Goal: Information Seeking & Learning: Learn about a topic

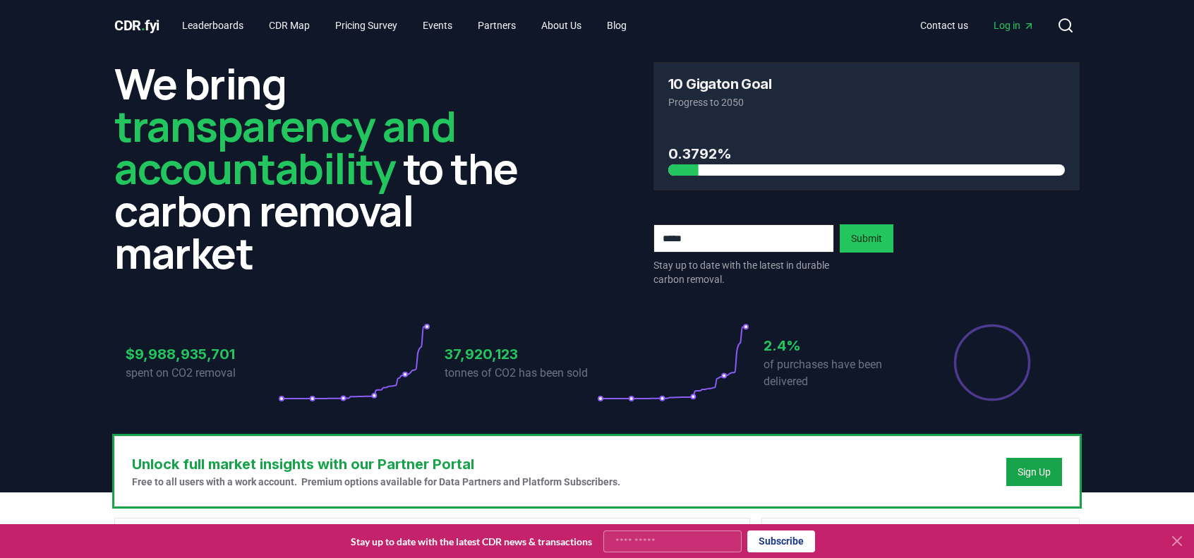
click at [1176, 542] on icon at bounding box center [1177, 541] width 8 height 8
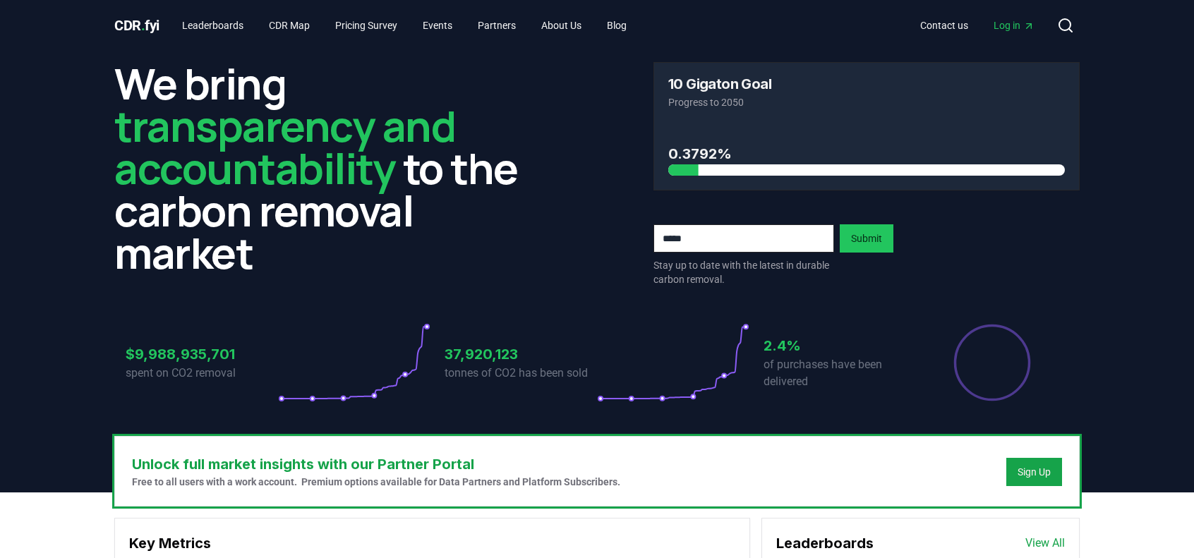
click at [1060, 385] on div at bounding box center [992, 362] width 152 height 79
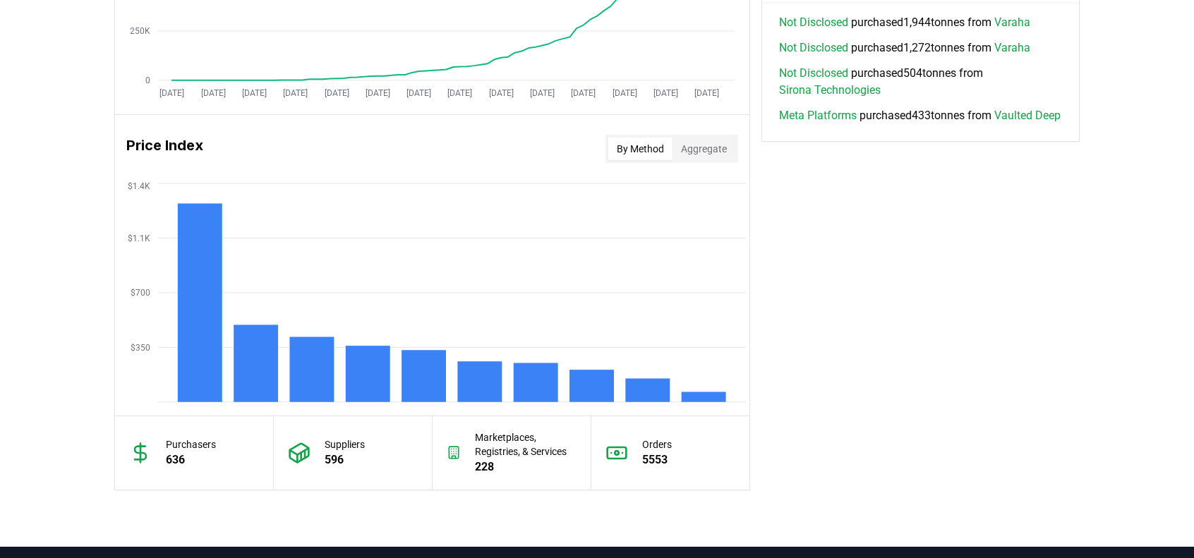
scroll to position [1059, 0]
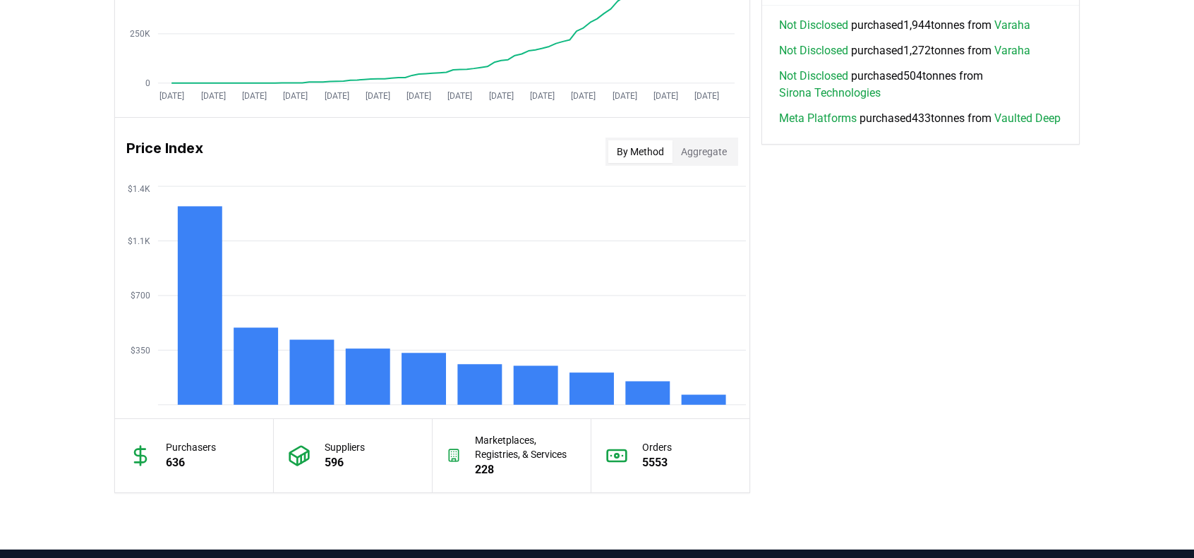
click at [649, 142] on button "By Method" at bounding box center [640, 151] width 64 height 23
click at [495, 373] on rect at bounding box center [480, 384] width 44 height 41
click at [275, 378] on rect at bounding box center [256, 366] width 44 height 77
click at [255, 301] on icon "$350 $700 $1.1K $1.4K" at bounding box center [432, 296] width 634 height 226
click at [248, 365] on rect at bounding box center [256, 366] width 44 height 77
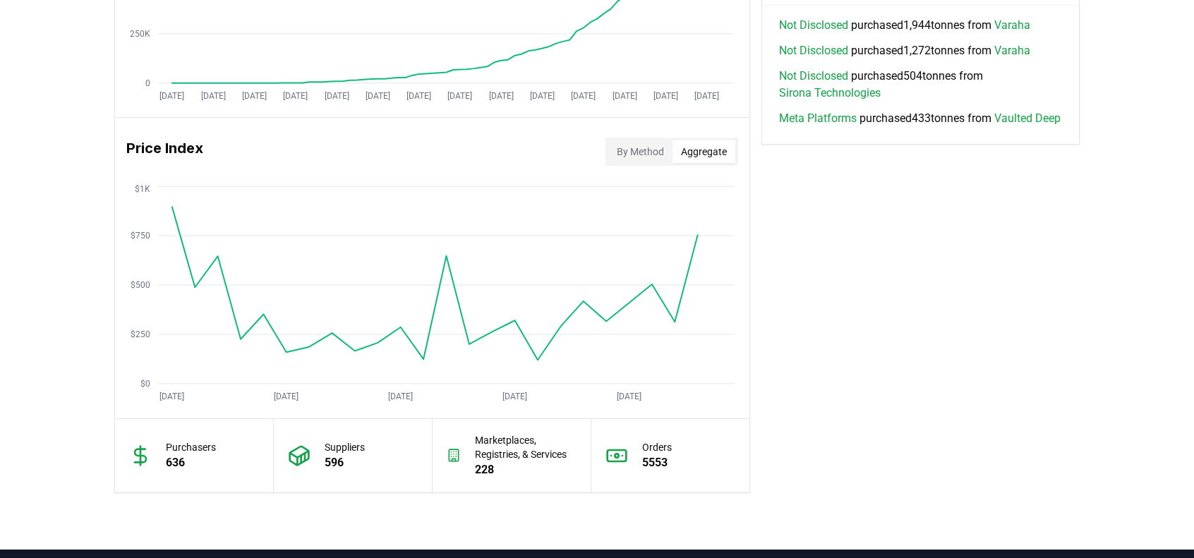
click at [705, 158] on button "Aggregate" at bounding box center [704, 151] width 63 height 23
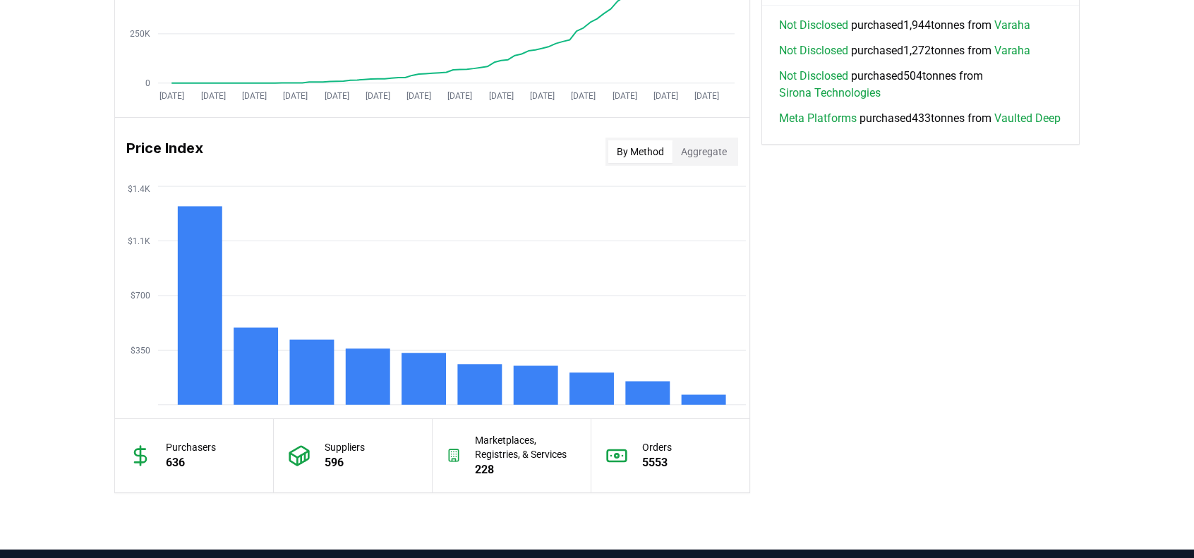
click at [639, 157] on button "By Method" at bounding box center [640, 151] width 64 height 23
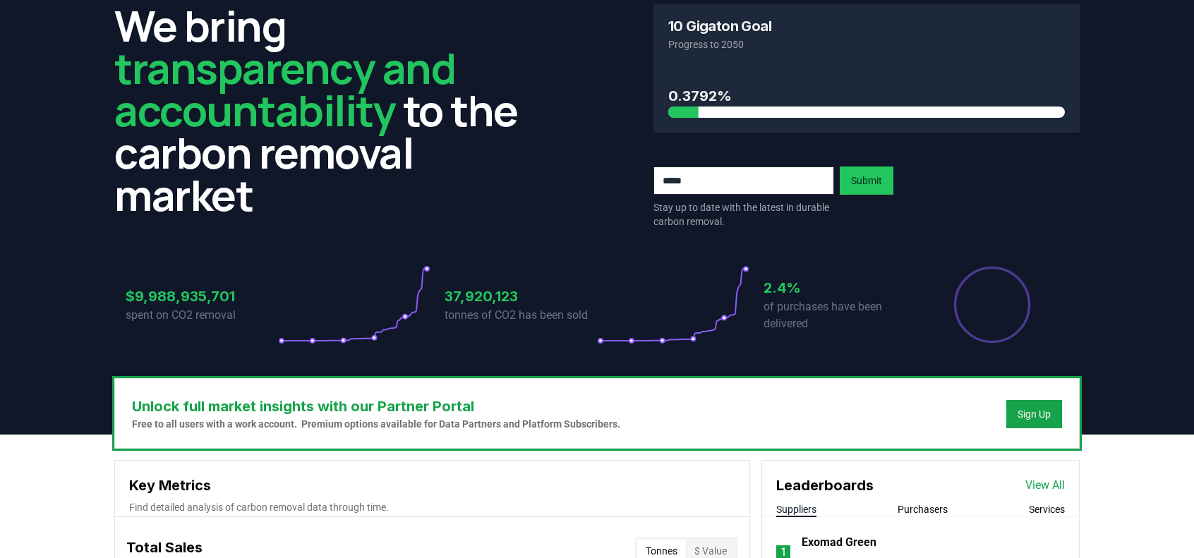
scroll to position [0, 0]
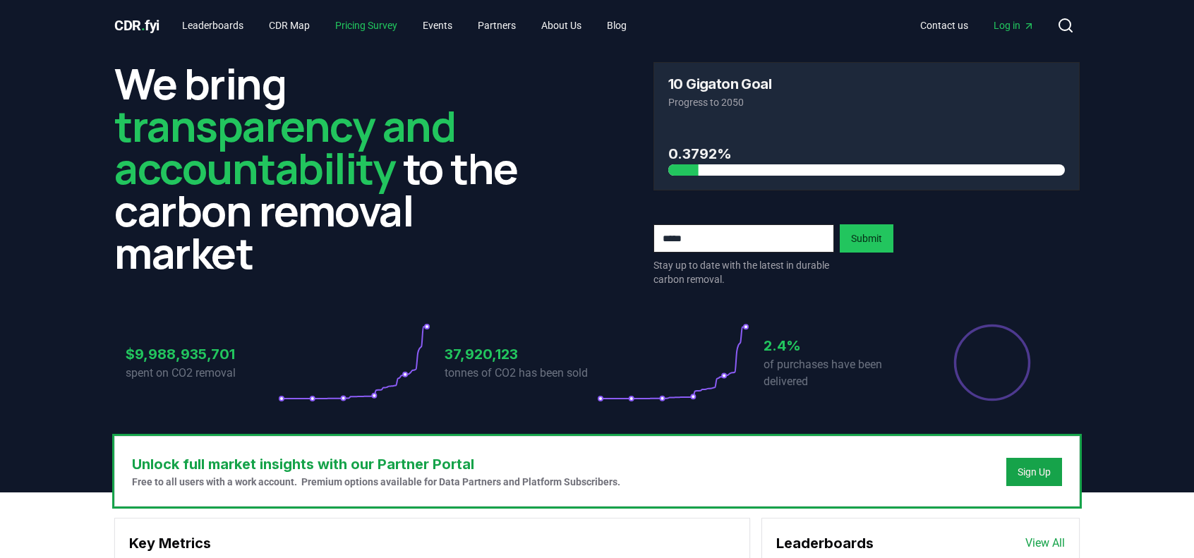
click at [347, 24] on link "Pricing Survey" at bounding box center [366, 25] width 85 height 25
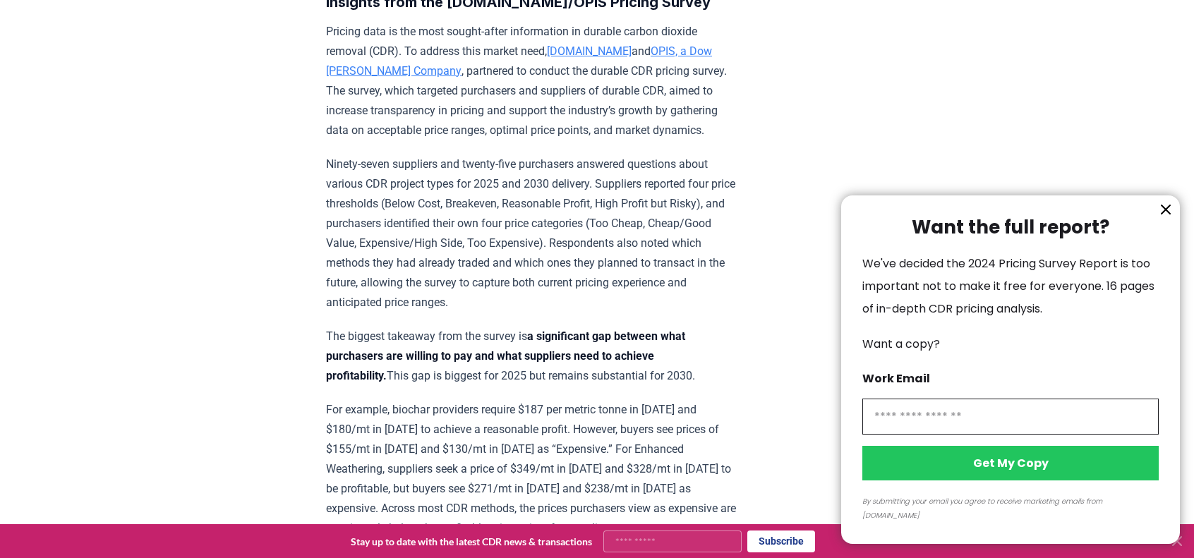
scroll to position [635, 0]
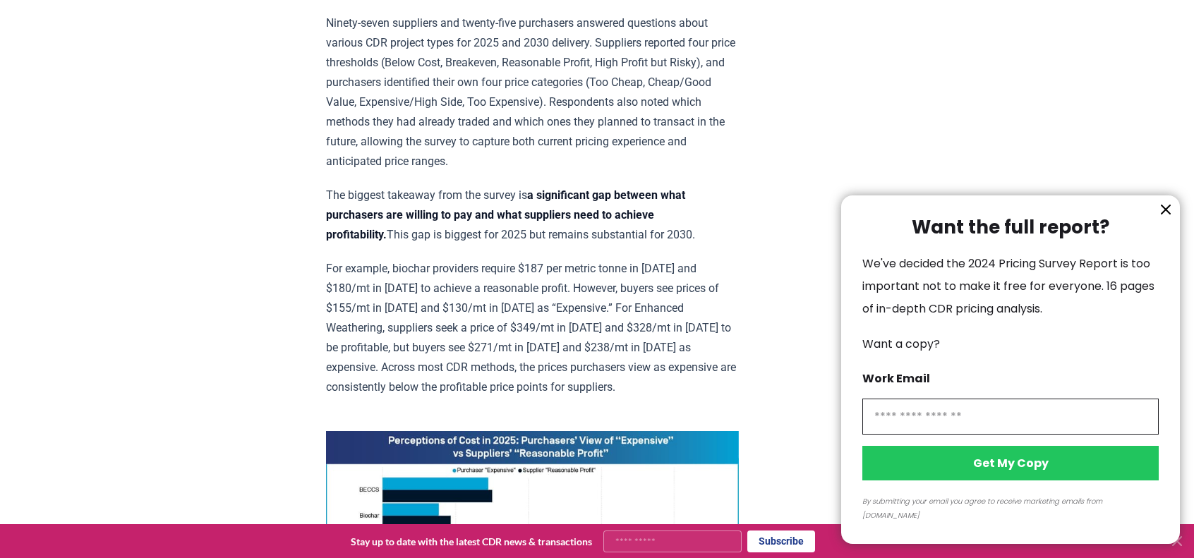
click at [1170, 218] on icon "information" at bounding box center [1165, 209] width 17 height 17
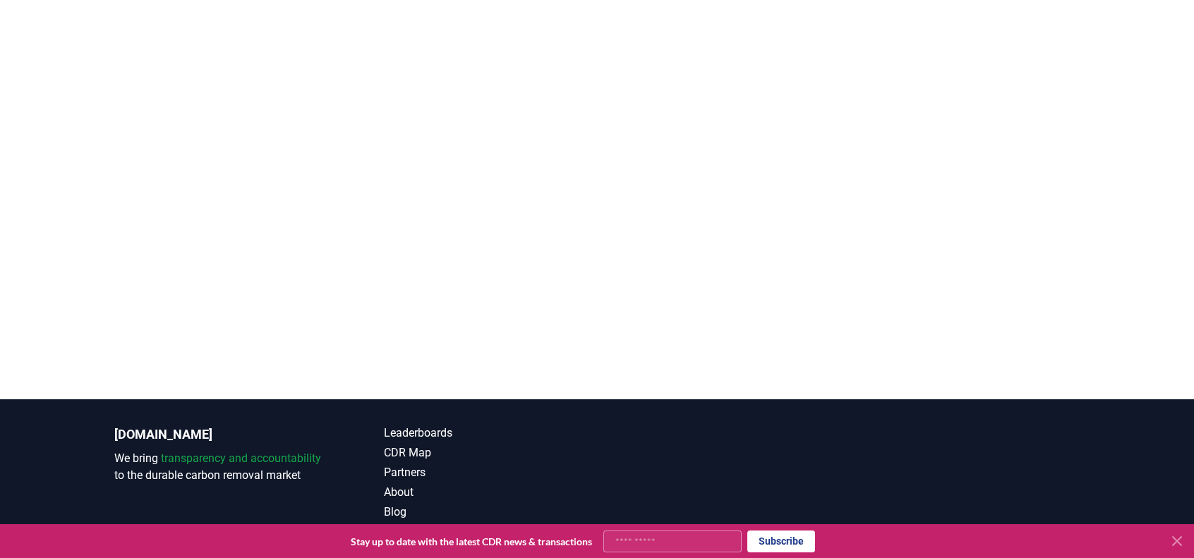
scroll to position [3233, 0]
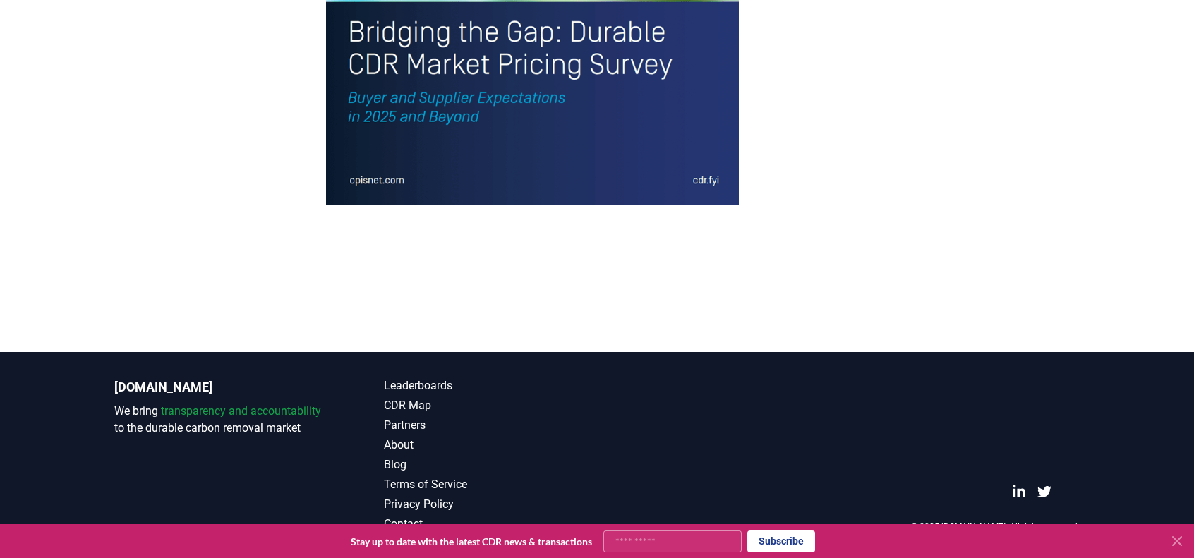
click at [718, 537] on input "Your email" at bounding box center [672, 542] width 138 height 22
click at [687, 542] on input "**********" at bounding box center [672, 541] width 139 height 21
type input "**********"
click at [782, 544] on button "Subscribe" at bounding box center [781, 541] width 68 height 21
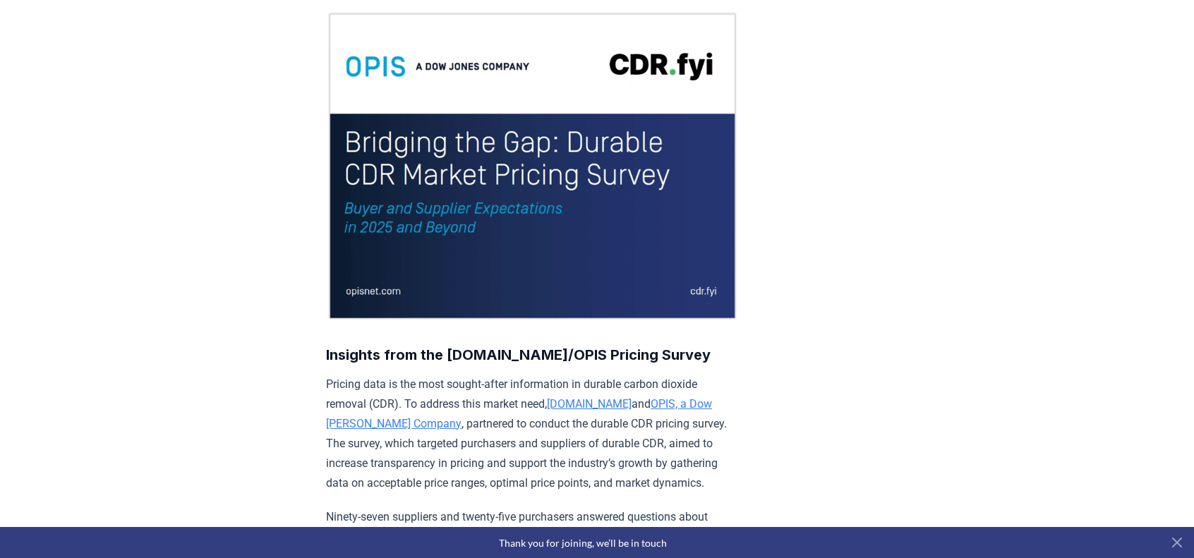
scroll to position [0, 0]
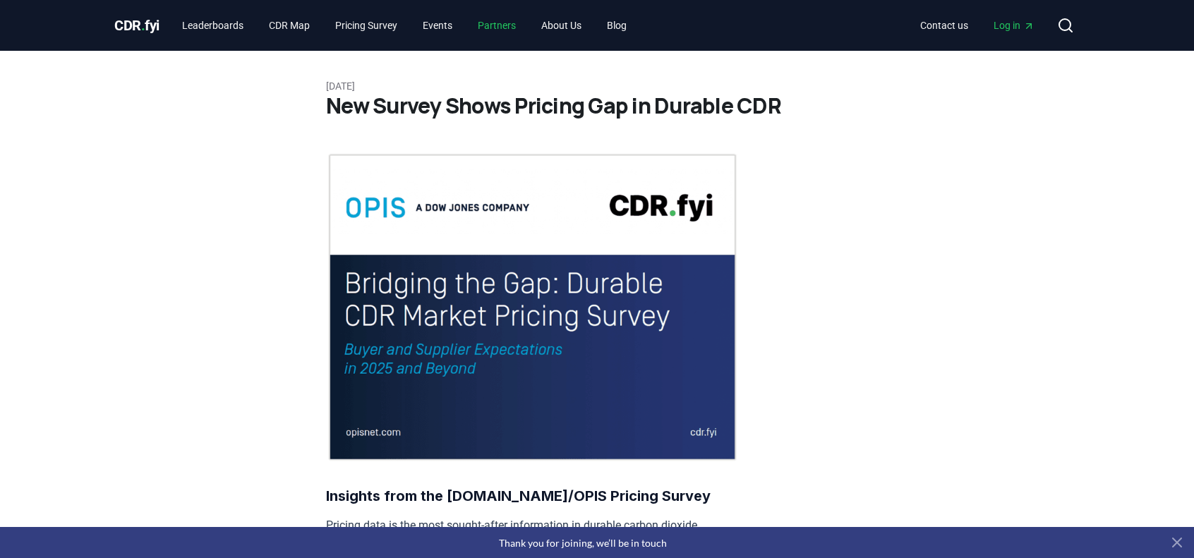
click at [500, 22] on link "Partners" at bounding box center [496, 25] width 61 height 25
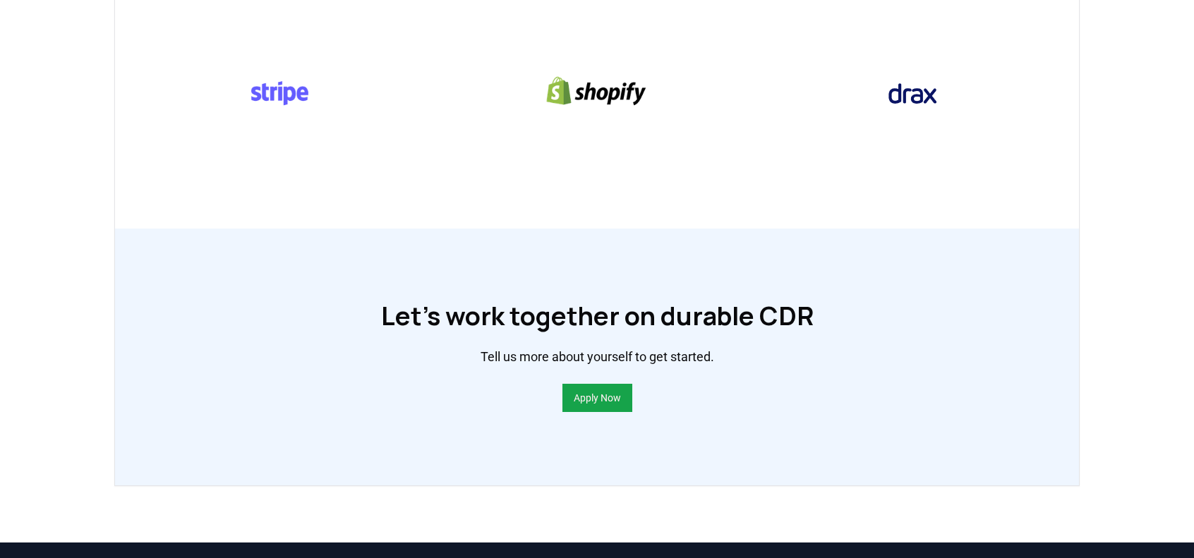
scroll to position [1054, 0]
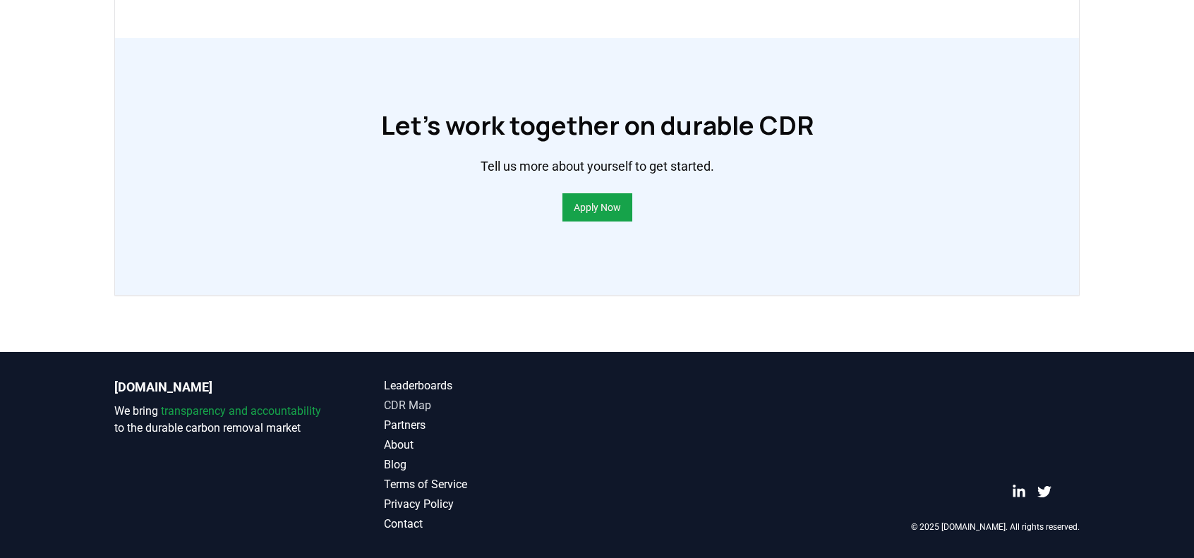
click at [422, 409] on link "CDR Map" at bounding box center [490, 405] width 213 height 17
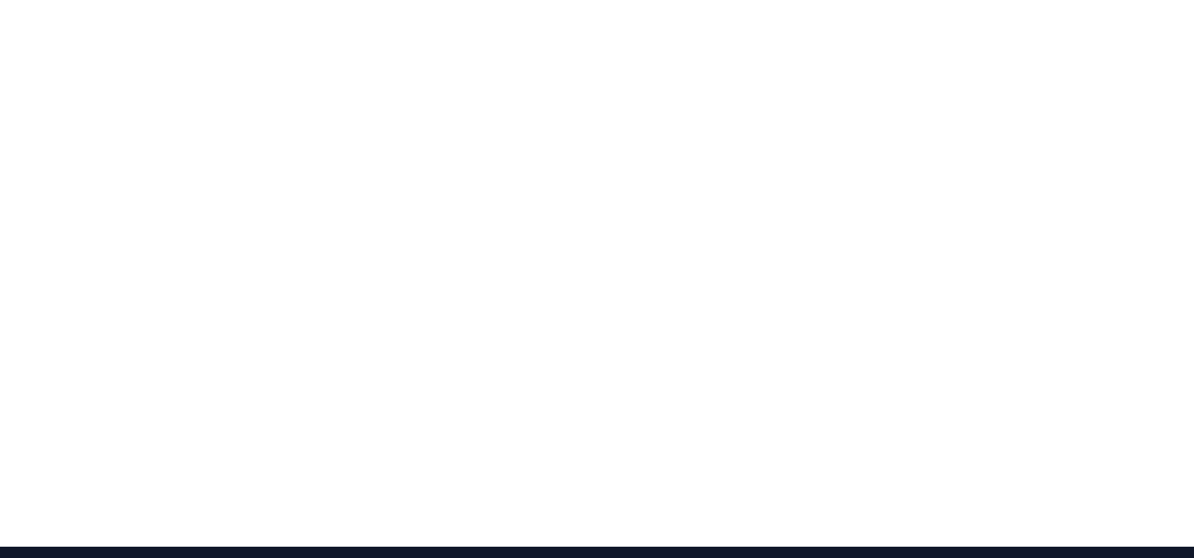
scroll to position [203, 0]
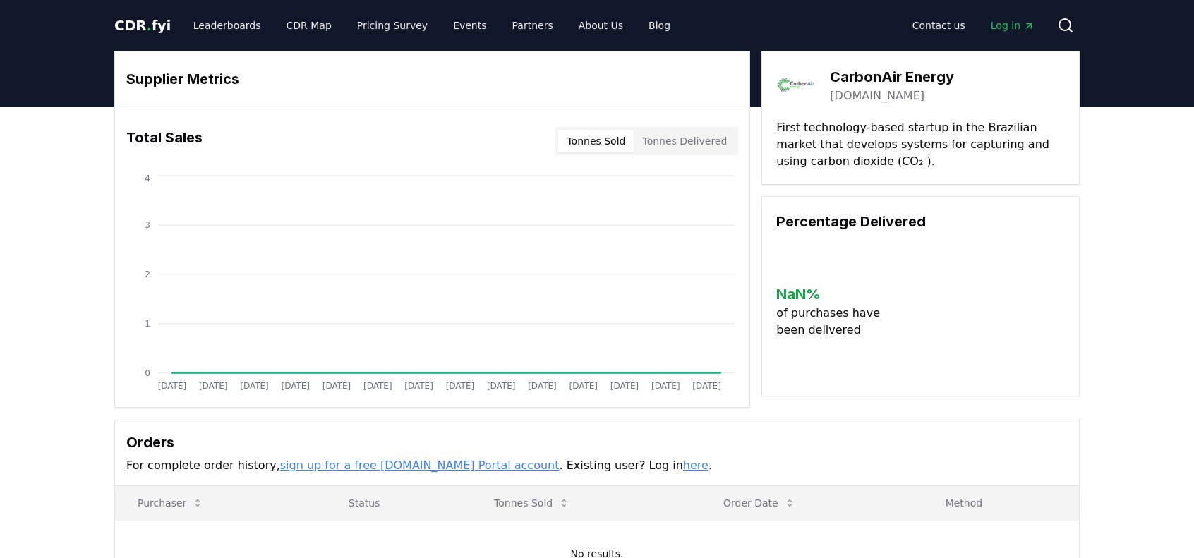
click at [682, 150] on button "Tonnes Delivered" at bounding box center [685, 141] width 102 height 23
click at [617, 145] on button "Tonnes Sold" at bounding box center [596, 141] width 76 height 23
click at [380, 26] on link "Pricing Survey" at bounding box center [392, 25] width 93 height 25
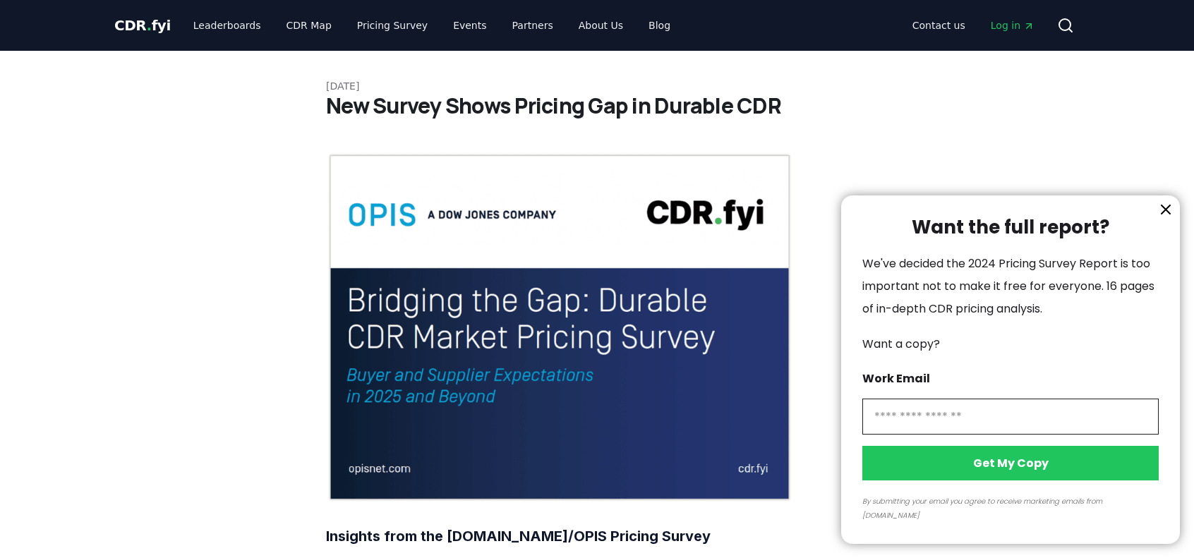
click at [216, 22] on div at bounding box center [597, 279] width 1194 height 558
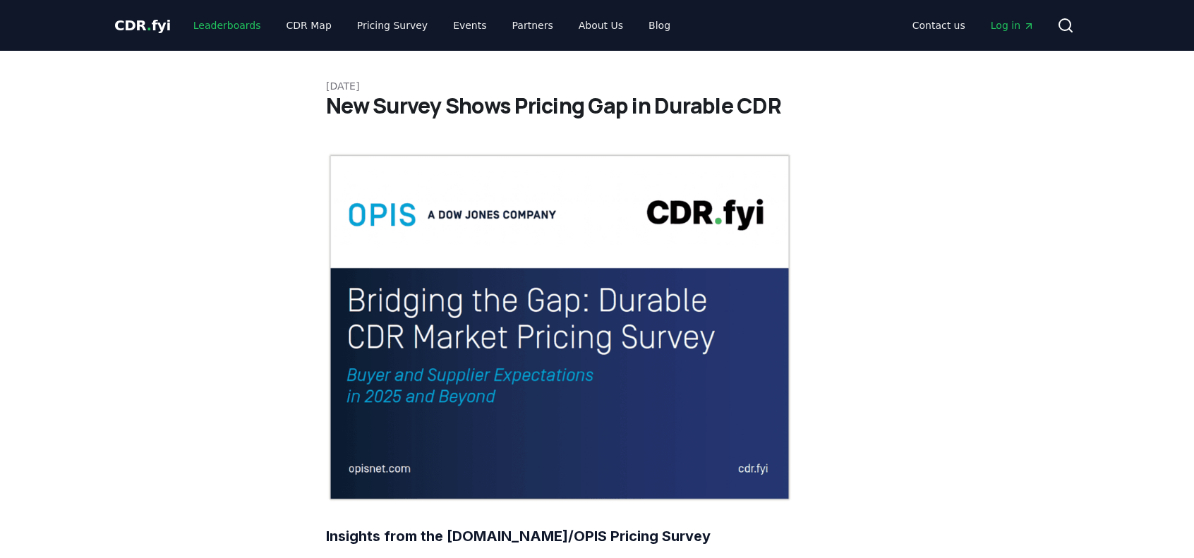
click at [215, 27] on link "Leaderboards" at bounding box center [227, 25] width 90 height 25
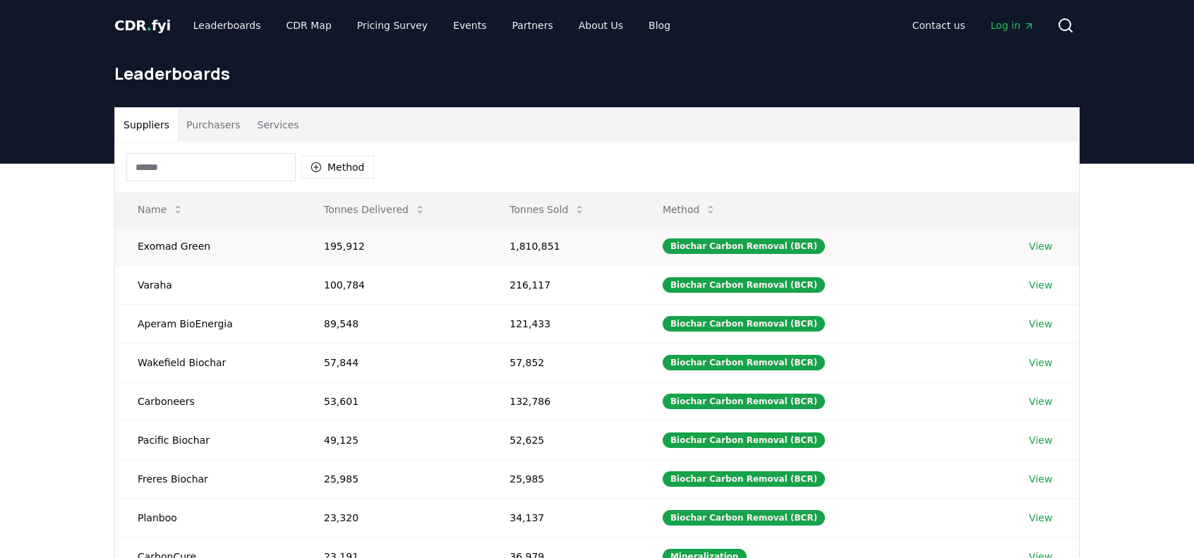
click at [167, 246] on td "Exomad Green" at bounding box center [208, 246] width 186 height 39
click at [354, 162] on button "Method" at bounding box center [337, 167] width 73 height 23
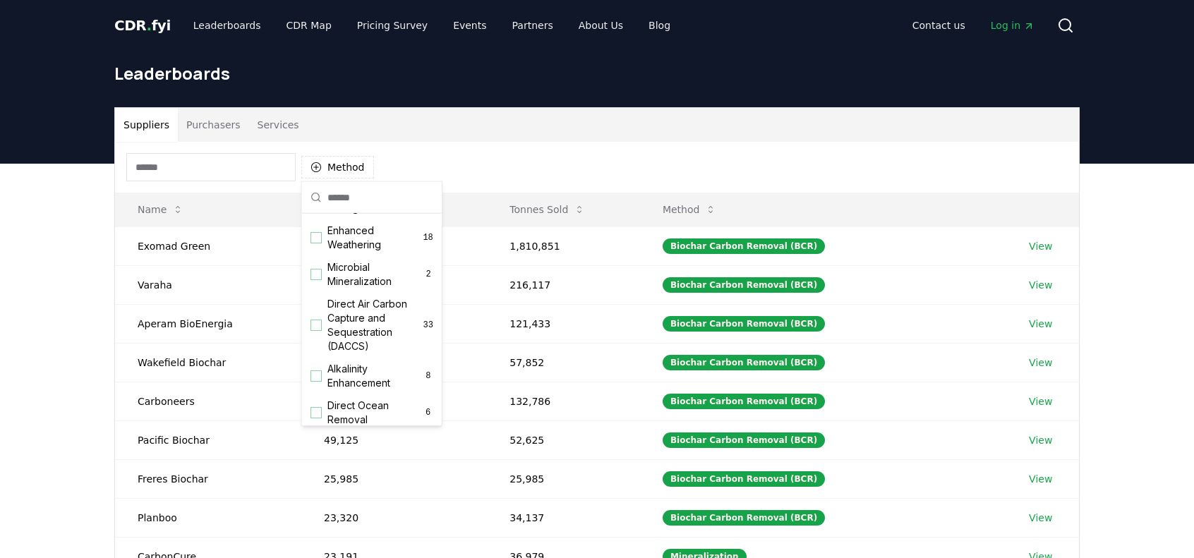
scroll to position [282, 0]
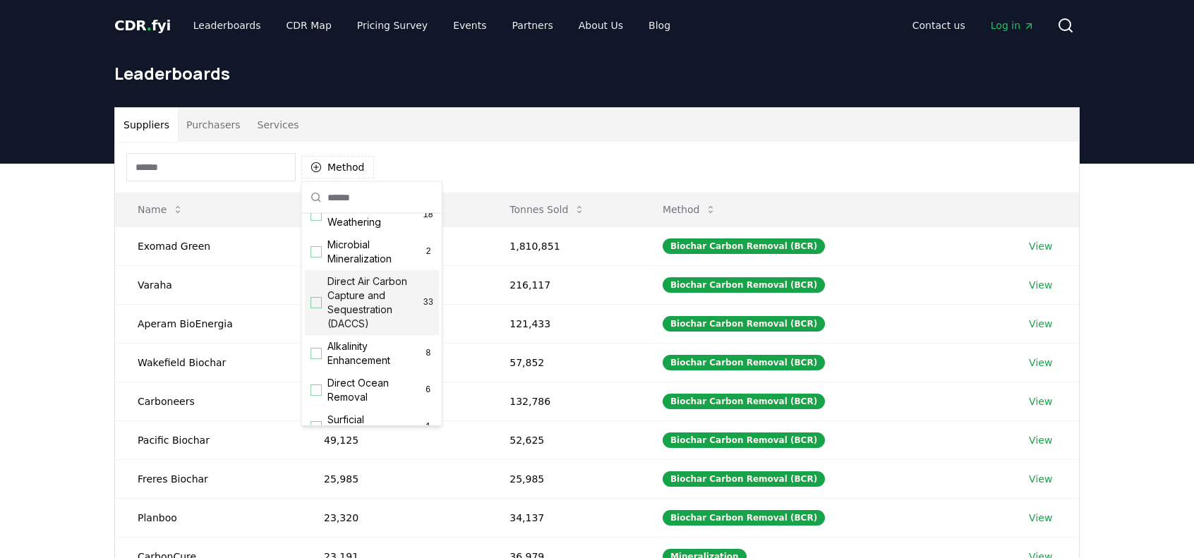
click at [375, 299] on span "Direct Air Carbon Capture and Sequestration (DACCS)" at bounding box center [375, 303] width 96 height 56
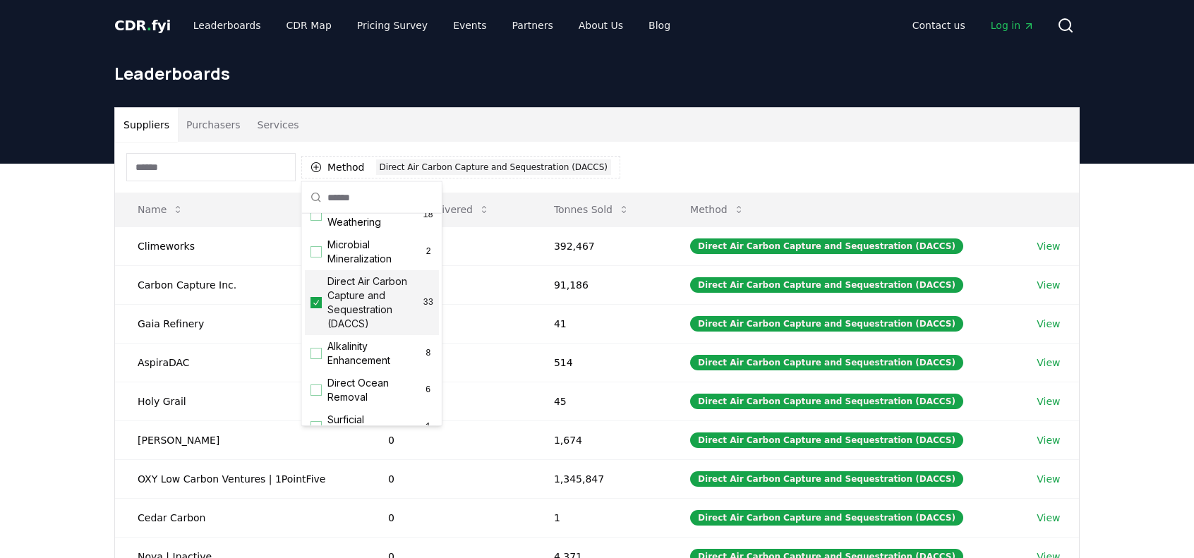
click at [38, 339] on div "Suppliers Purchasers Services Method 1 Direct Air Carbon Capture and Sequestrat…" at bounding box center [597, 446] width 1194 height 565
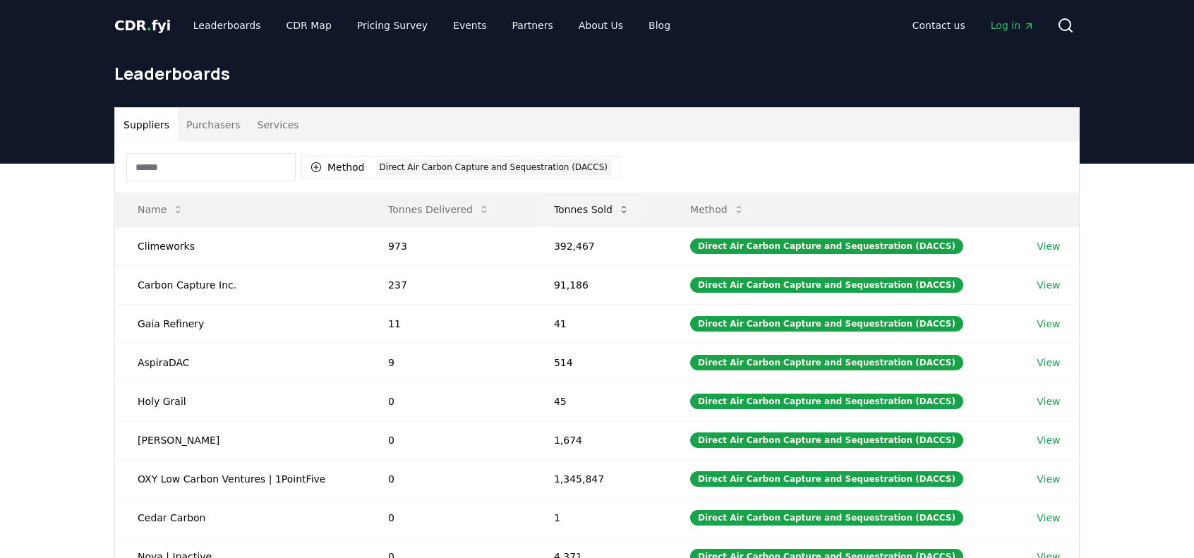
click at [604, 204] on button "Tonnes Sold" at bounding box center [592, 209] width 98 height 28
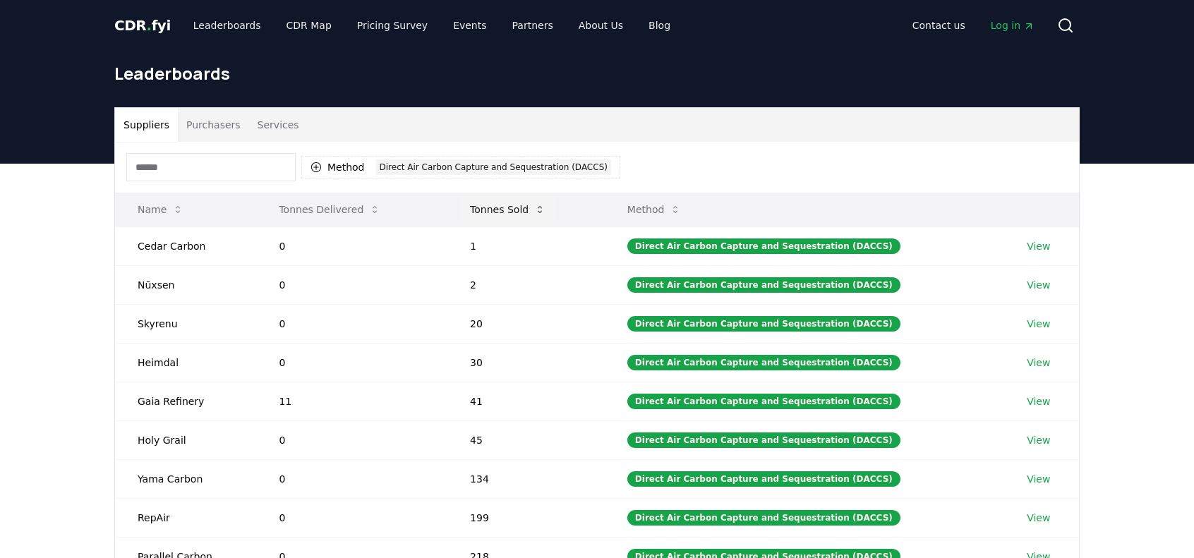
click at [509, 208] on button "Tonnes Sold" at bounding box center [508, 209] width 98 height 28
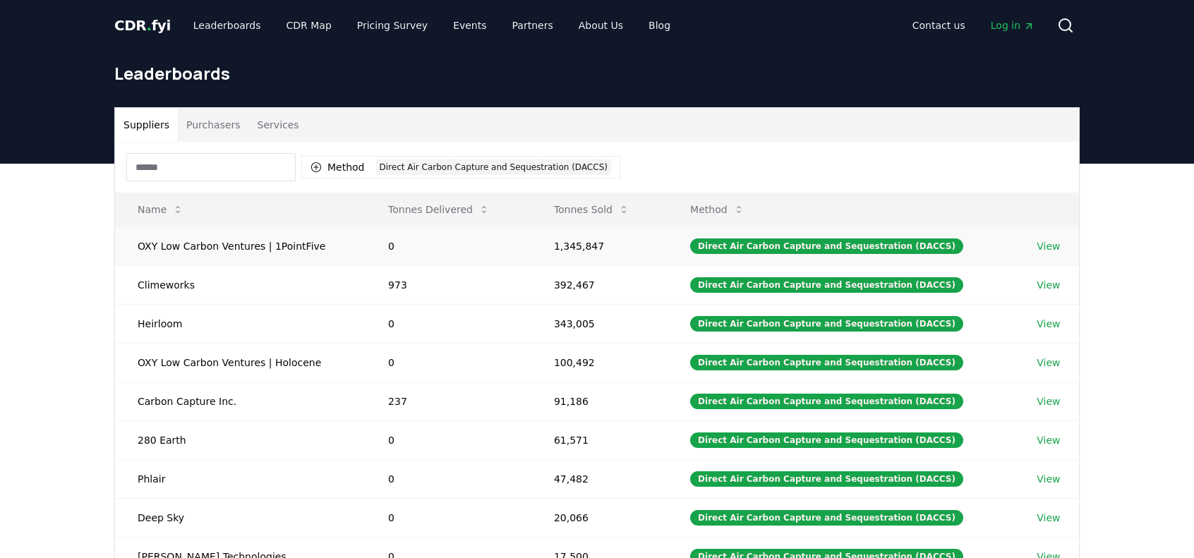
click at [1045, 243] on link "View" at bounding box center [1048, 246] width 23 height 14
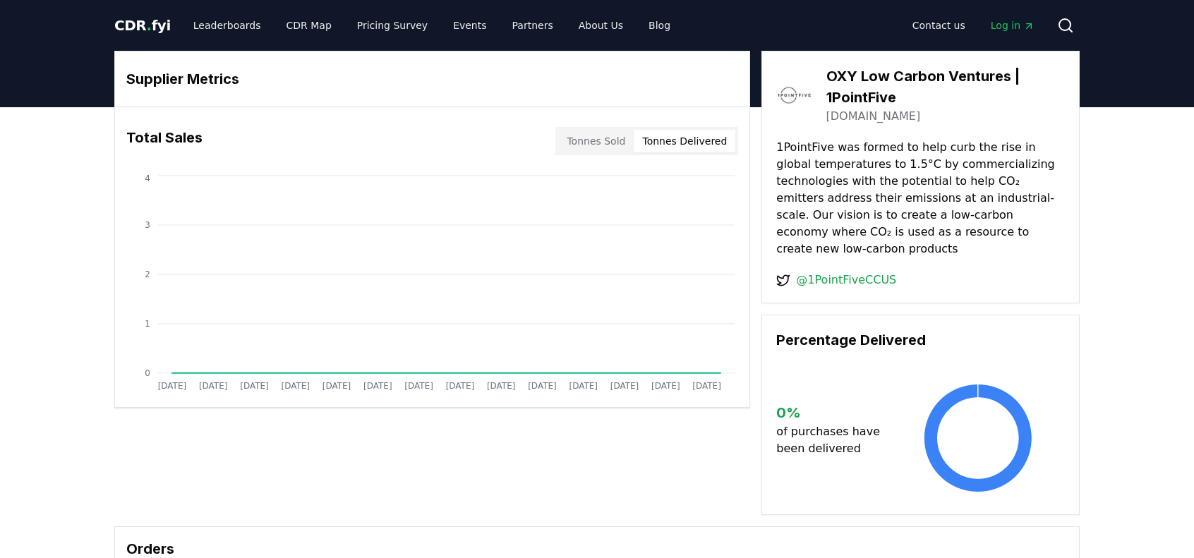
click at [696, 143] on button "Tonnes Delivered" at bounding box center [685, 141] width 102 height 23
click at [620, 147] on button "Tonnes Sold" at bounding box center [596, 141] width 76 height 23
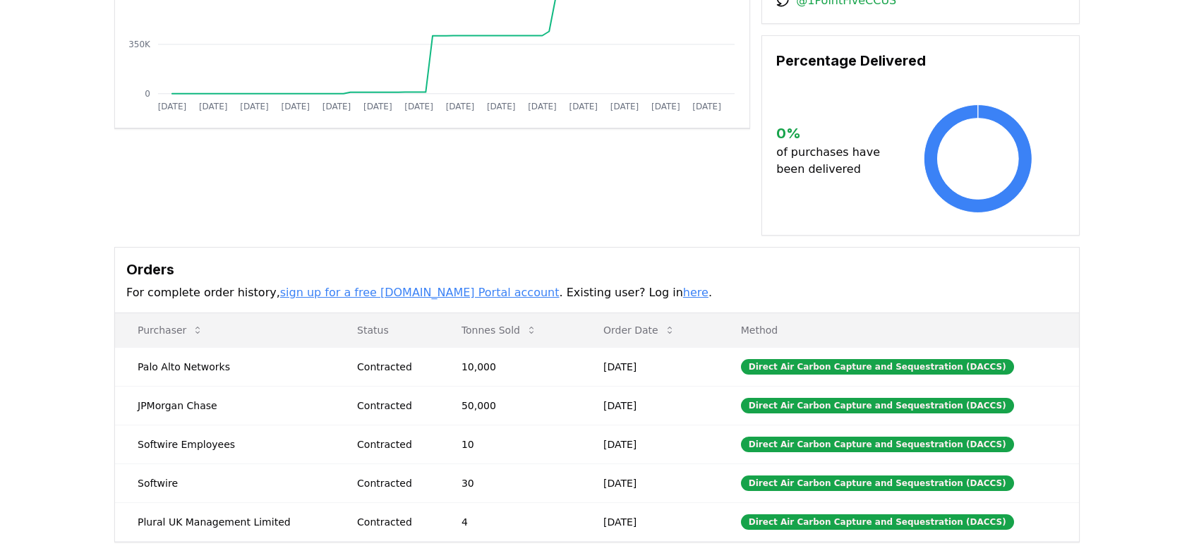
scroll to position [282, 0]
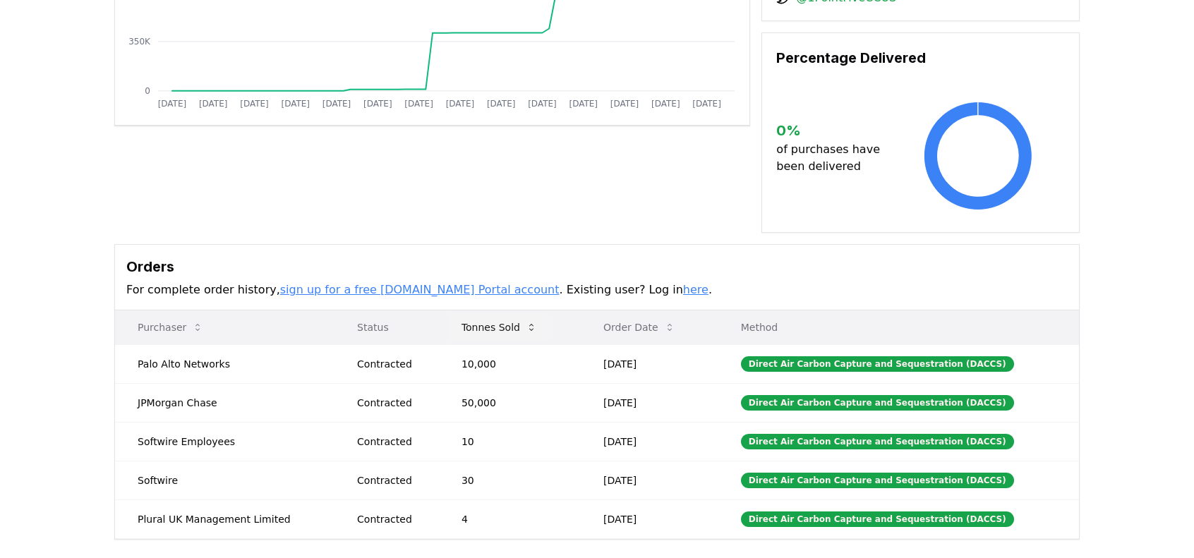
click at [494, 313] on button "Tonnes Sold" at bounding box center [499, 327] width 98 height 28
click at [498, 313] on button "Tonnes Sold" at bounding box center [499, 327] width 98 height 28
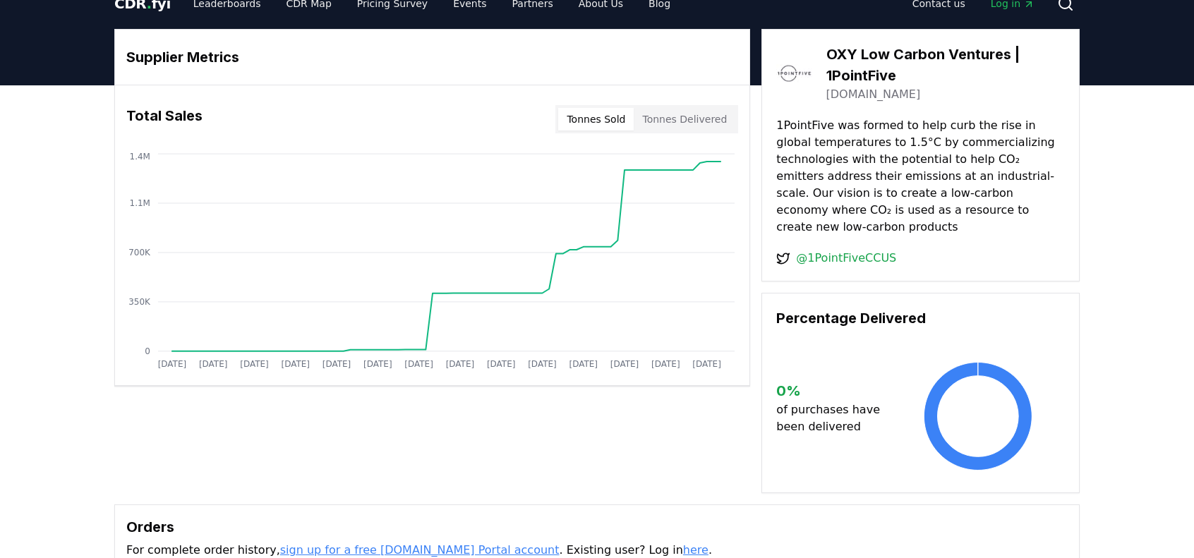
scroll to position [0, 0]
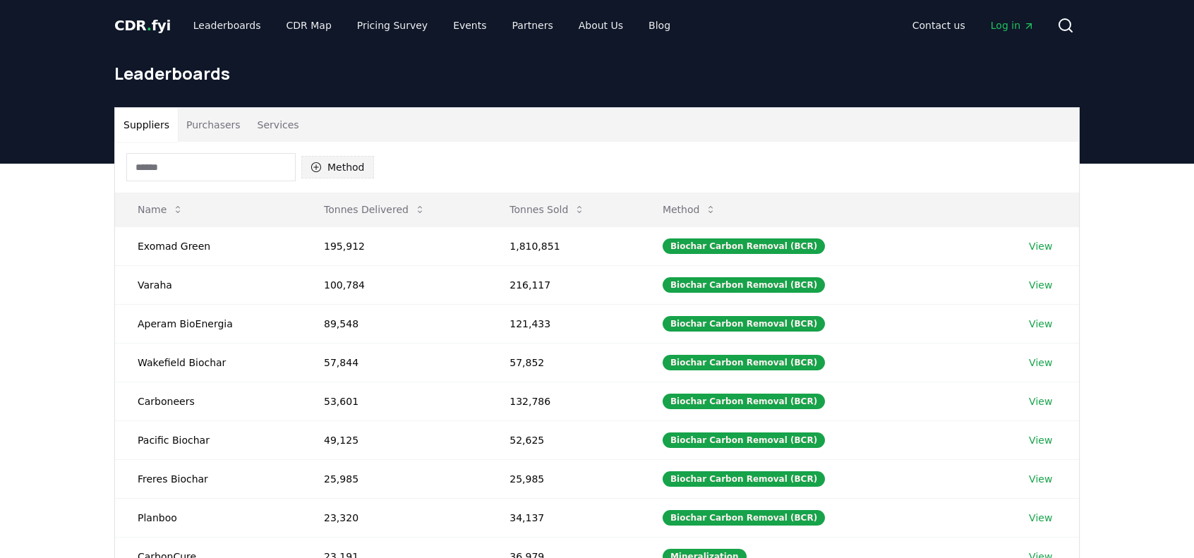
click at [324, 170] on button "Method" at bounding box center [337, 167] width 73 height 23
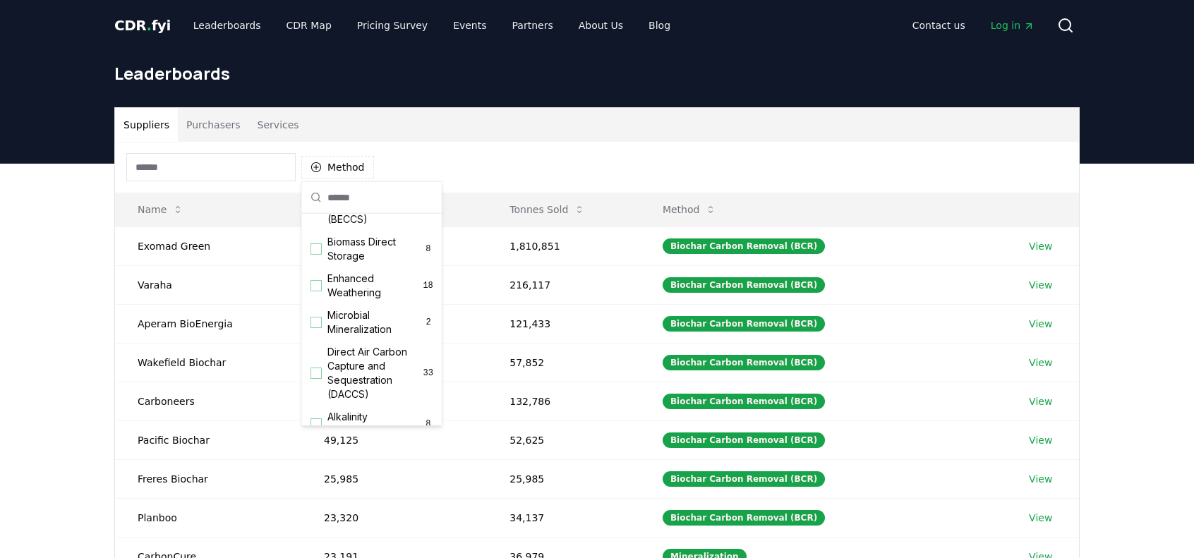
scroll to position [282, 0]
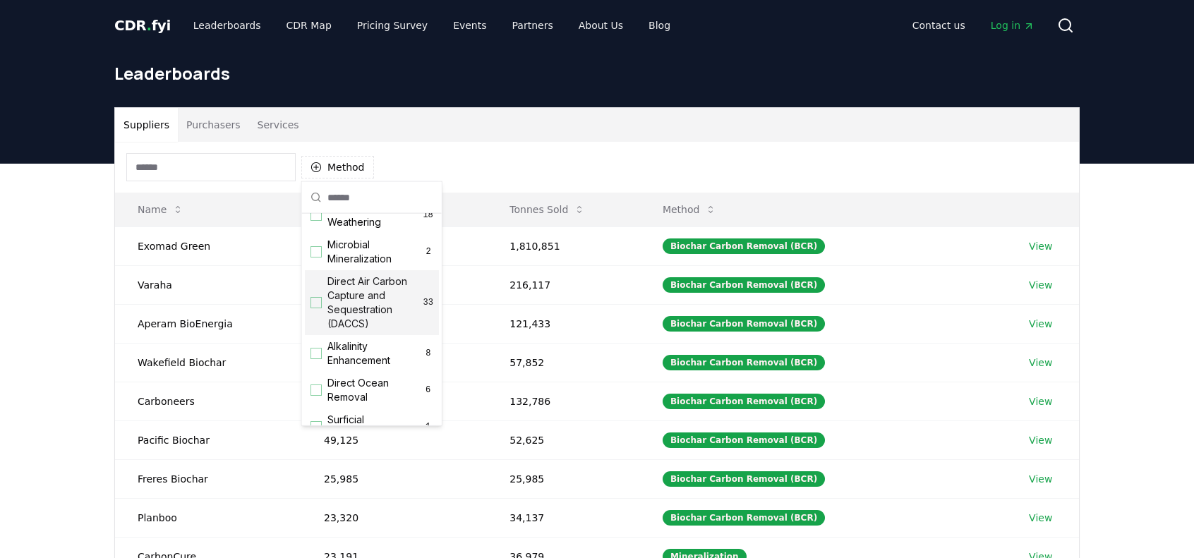
click at [363, 311] on span "Direct Air Carbon Capture and Sequestration (DACCS)" at bounding box center [375, 303] width 96 height 56
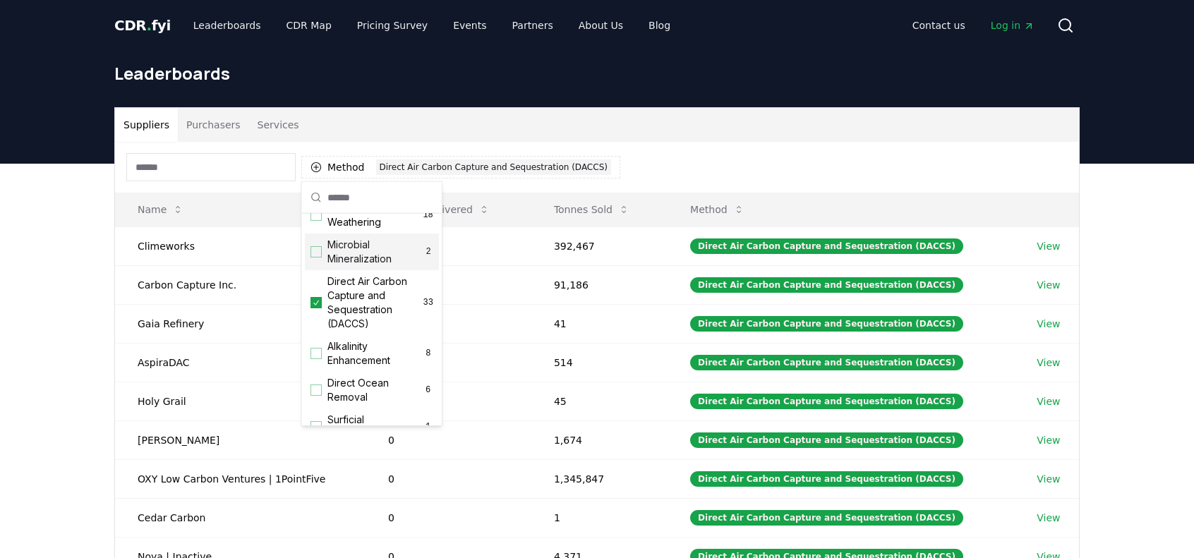
click at [78, 228] on div "Suppliers Purchasers Services Method 1 Direct Air Carbon Capture and Sequestrat…" at bounding box center [597, 446] width 1194 height 565
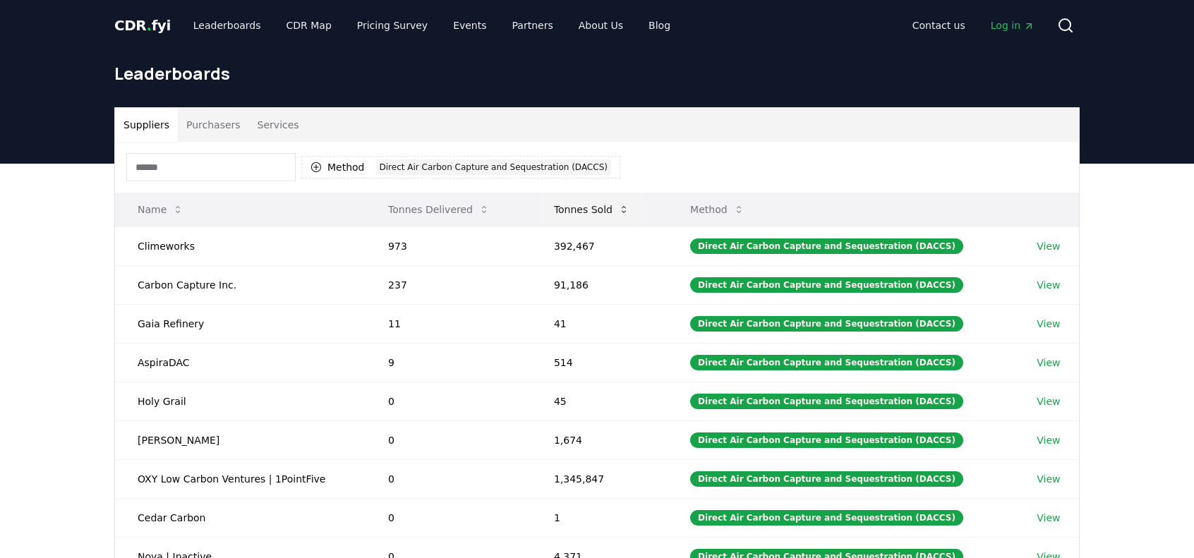
click at [586, 203] on button "Tonnes Sold" at bounding box center [592, 209] width 98 height 28
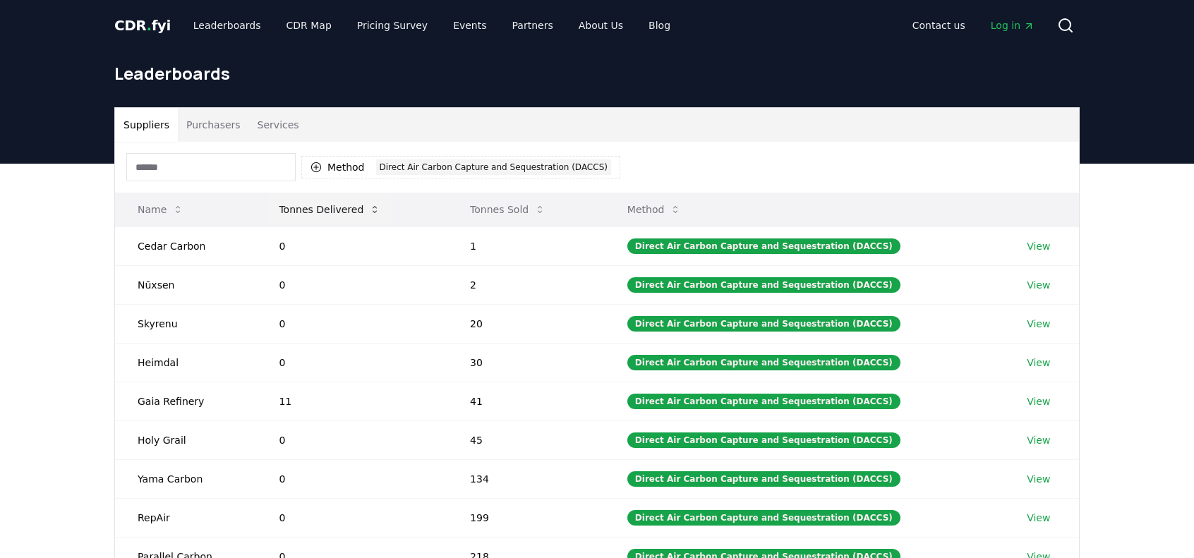
click at [318, 212] on button "Tonnes Delivered" at bounding box center [329, 209] width 124 height 28
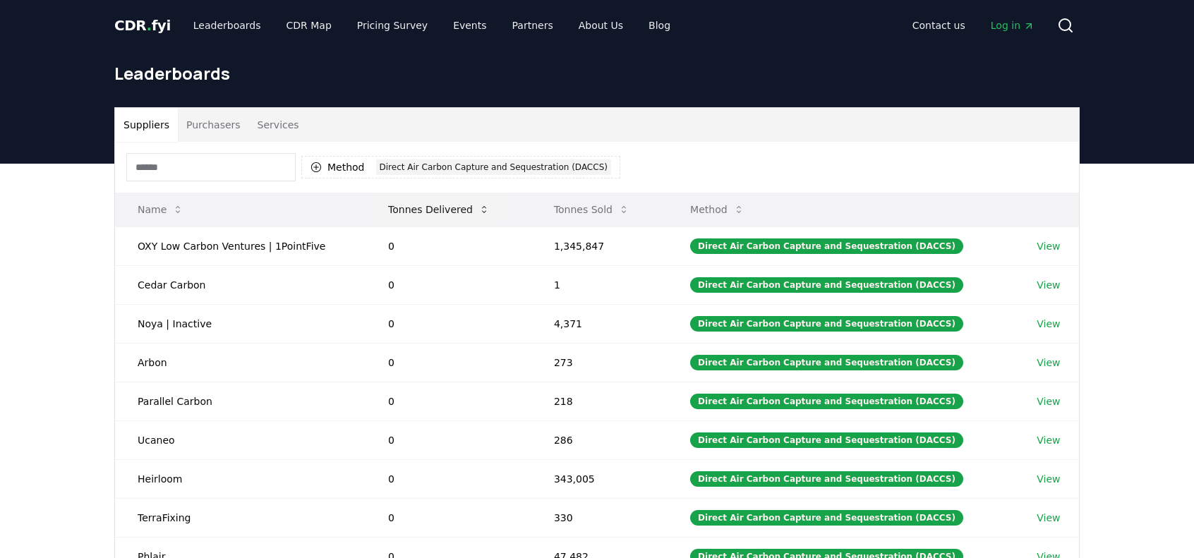
click at [403, 208] on button "Tonnes Delivered" at bounding box center [439, 209] width 124 height 28
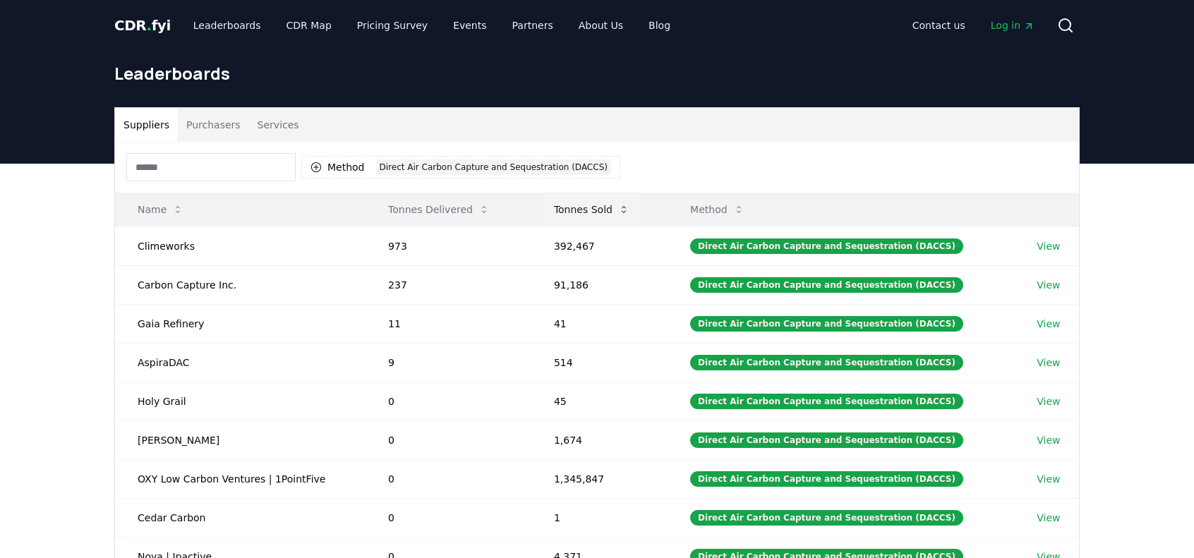
click at [577, 207] on button "Tonnes Sold" at bounding box center [592, 209] width 98 height 28
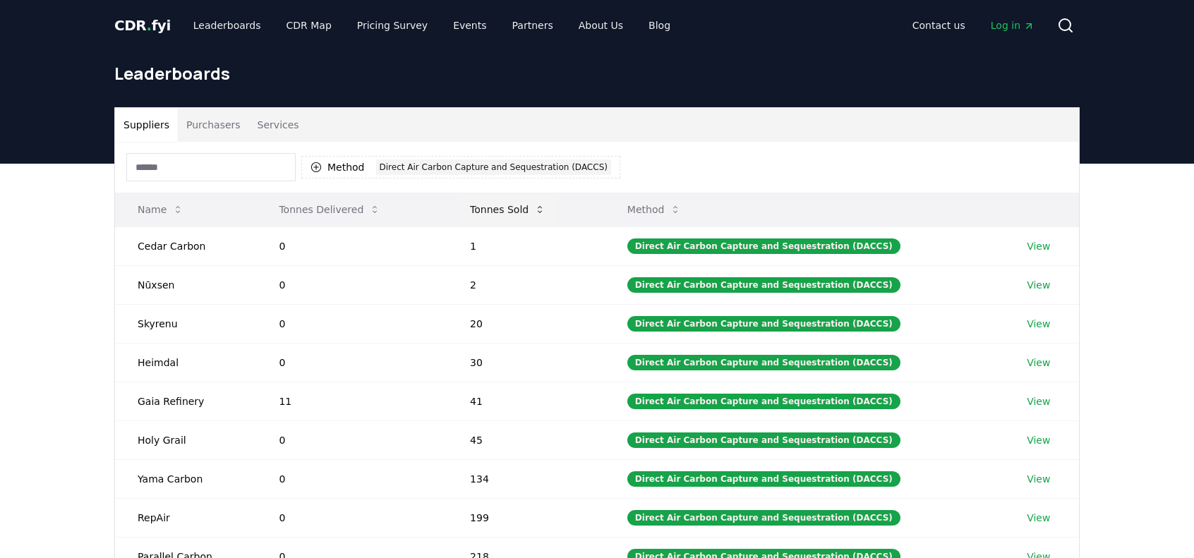
click at [514, 208] on button "Tonnes Sold" at bounding box center [508, 209] width 98 height 28
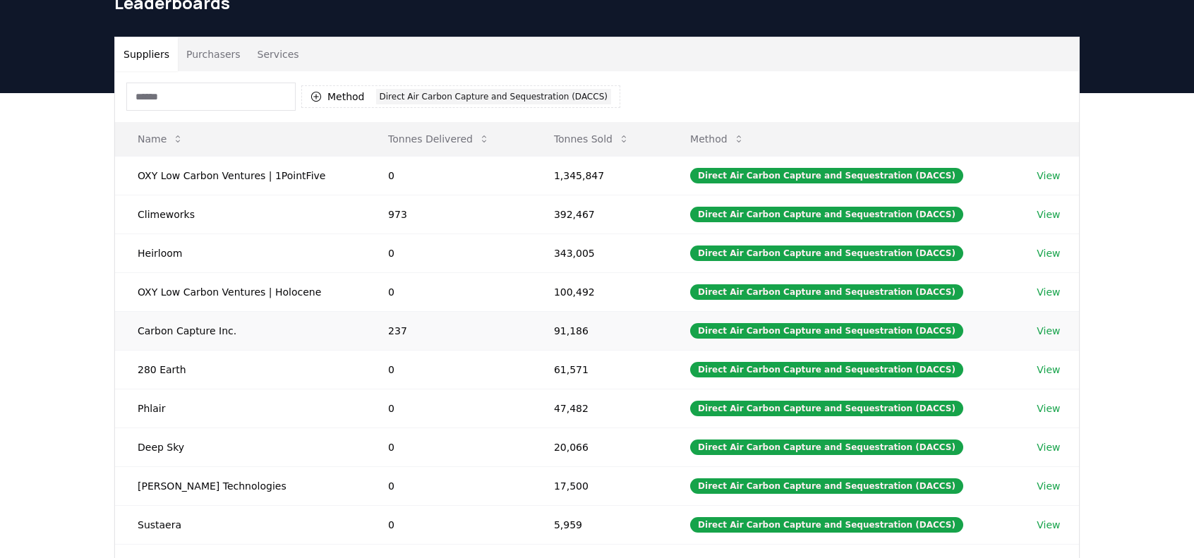
scroll to position [141, 0]
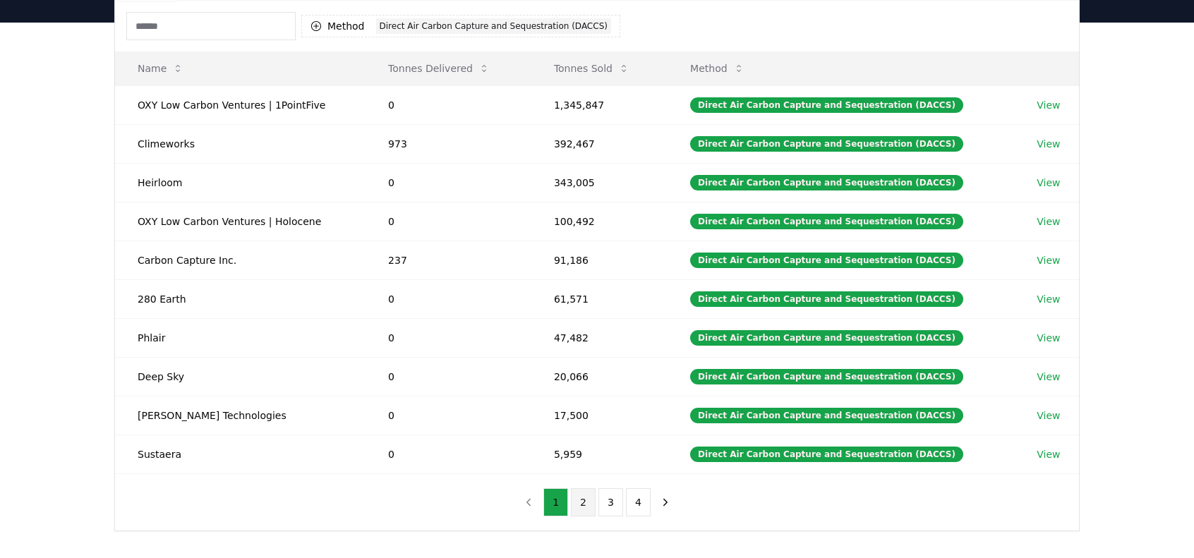
click at [581, 495] on button "2" at bounding box center [583, 502] width 25 height 28
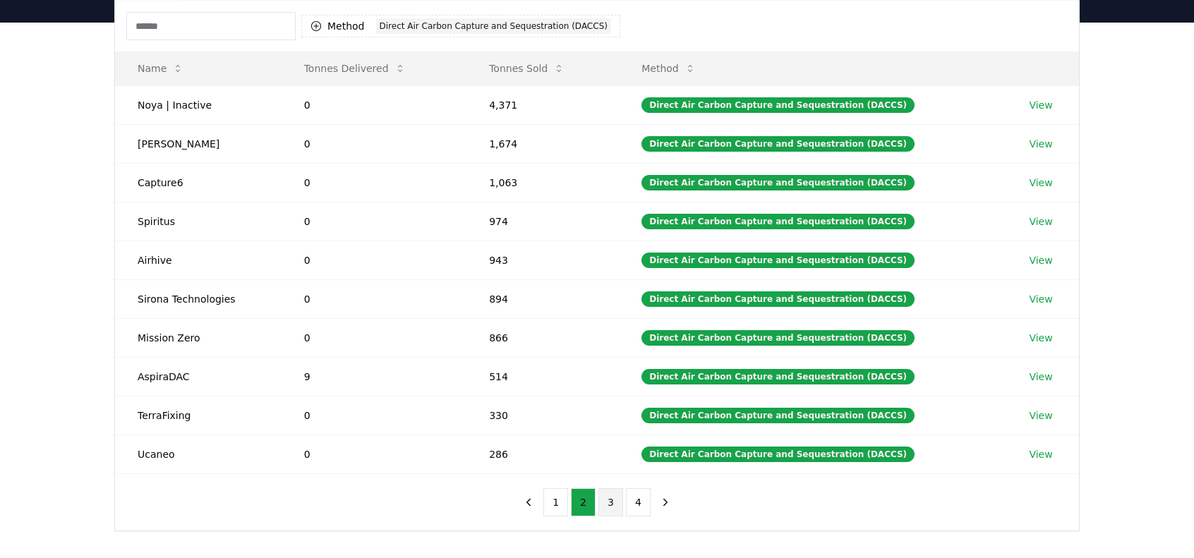
click at [605, 490] on button "3" at bounding box center [610, 502] width 25 height 28
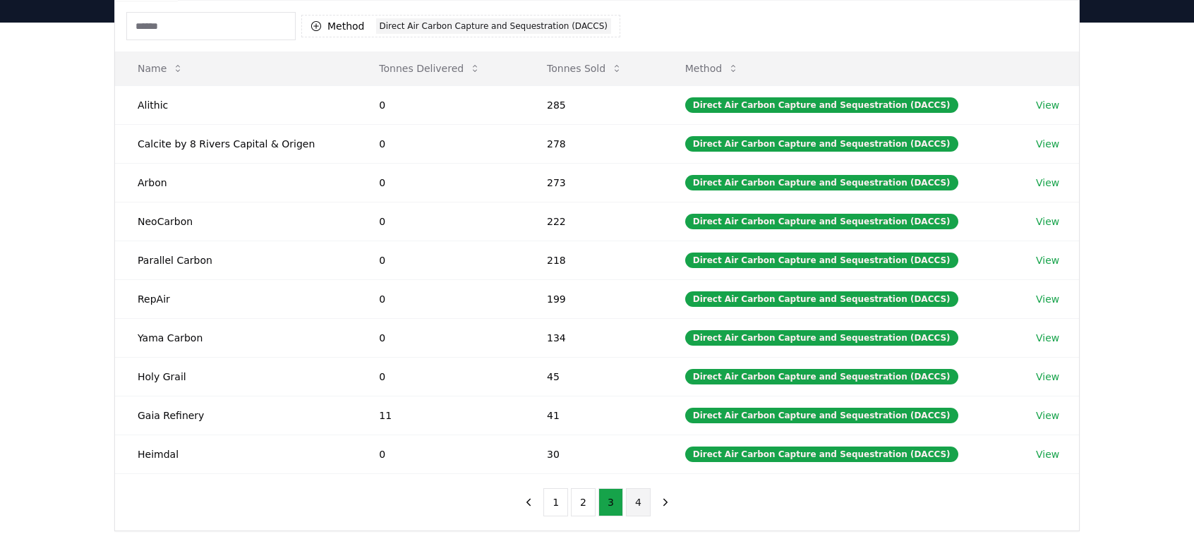
click at [641, 495] on button "4" at bounding box center [638, 502] width 25 height 28
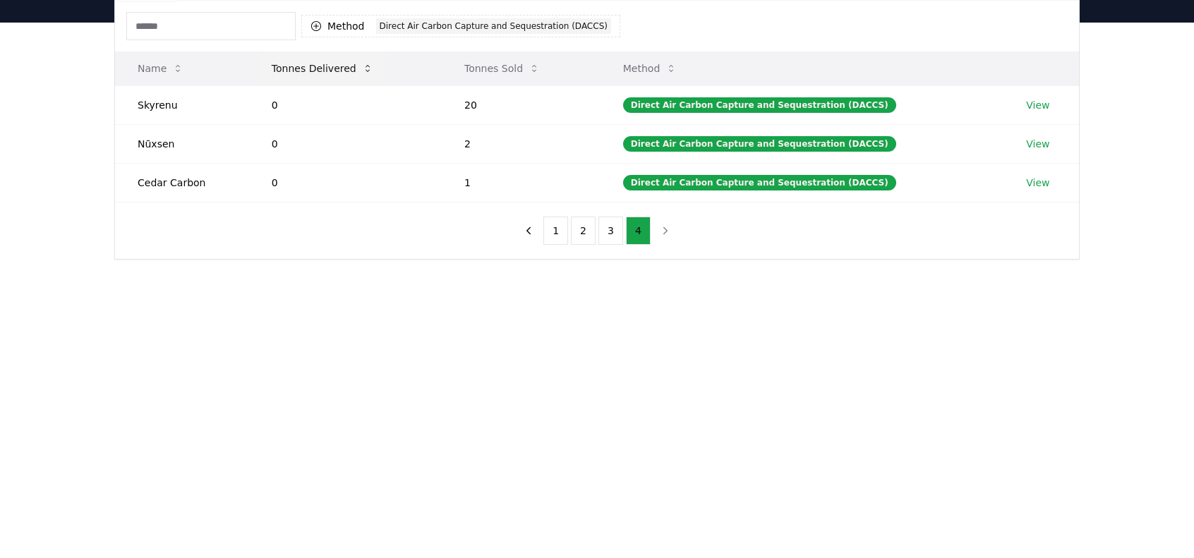
click at [341, 69] on button "Tonnes Delivered" at bounding box center [322, 68] width 124 height 28
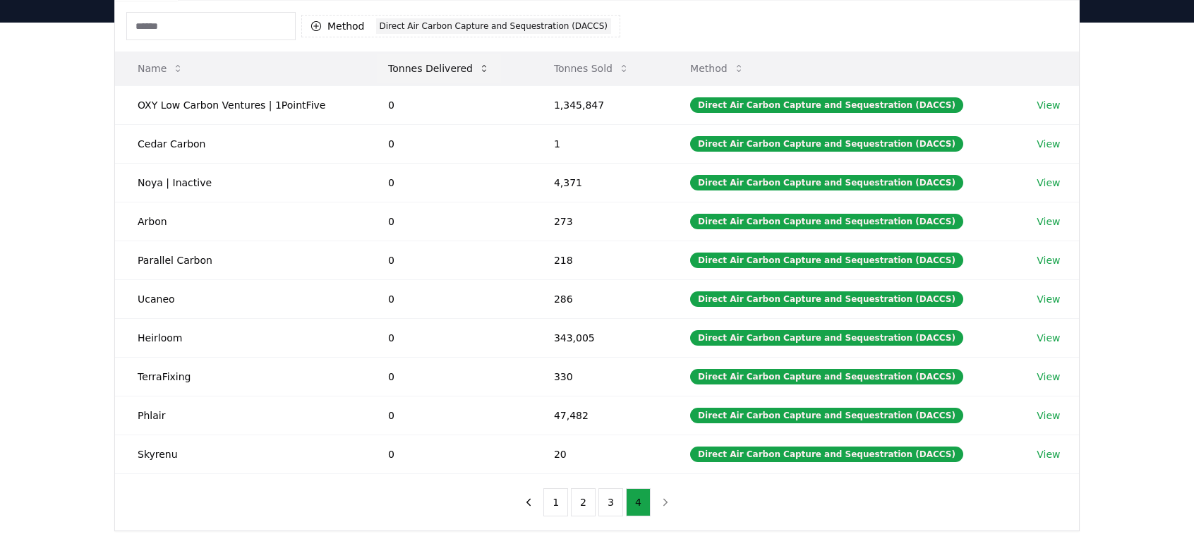
click at [433, 67] on button "Tonnes Delivered" at bounding box center [439, 68] width 124 height 28
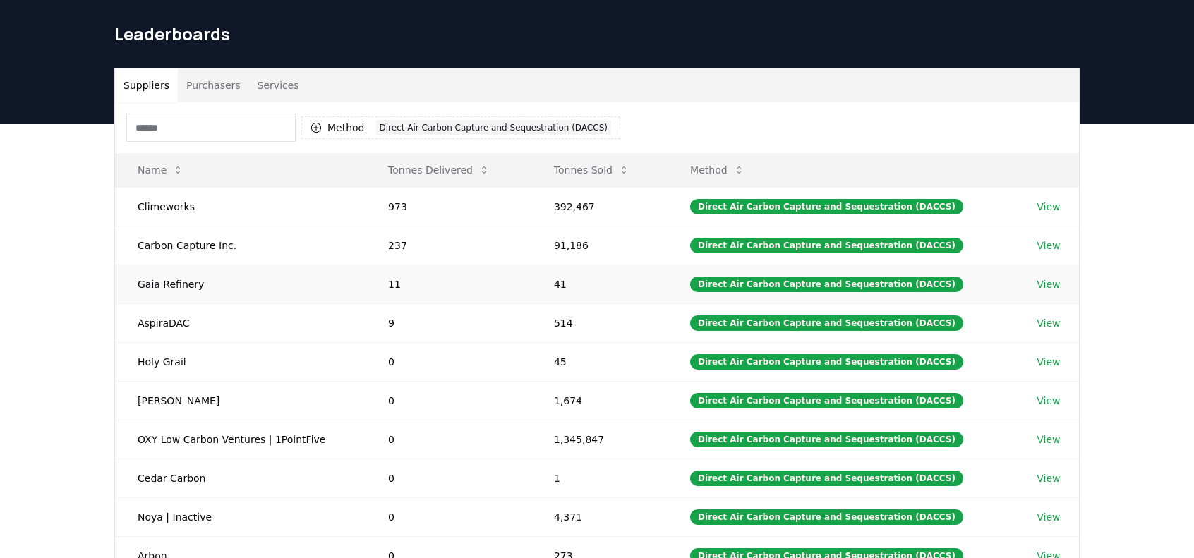
scroll to position [0, 0]
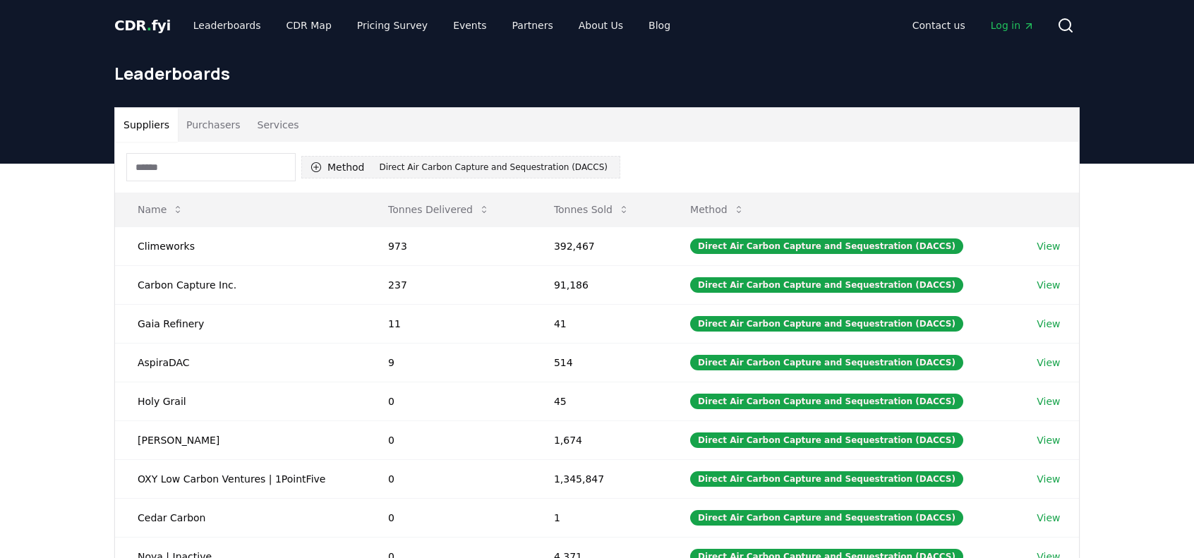
click at [331, 169] on button "Method 1 Direct Air Carbon Capture and Sequestration (DACCS)" at bounding box center [460, 167] width 319 height 23
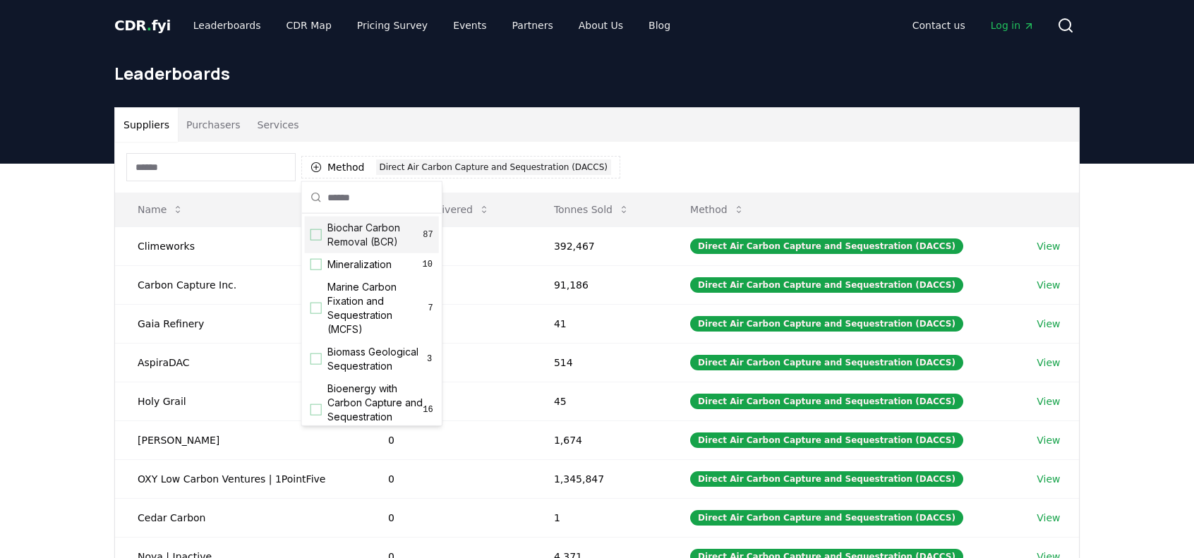
click at [241, 150] on div "Method 1 Direct Air Carbon Capture and Sequestration (DACCS)" at bounding box center [597, 167] width 964 height 51
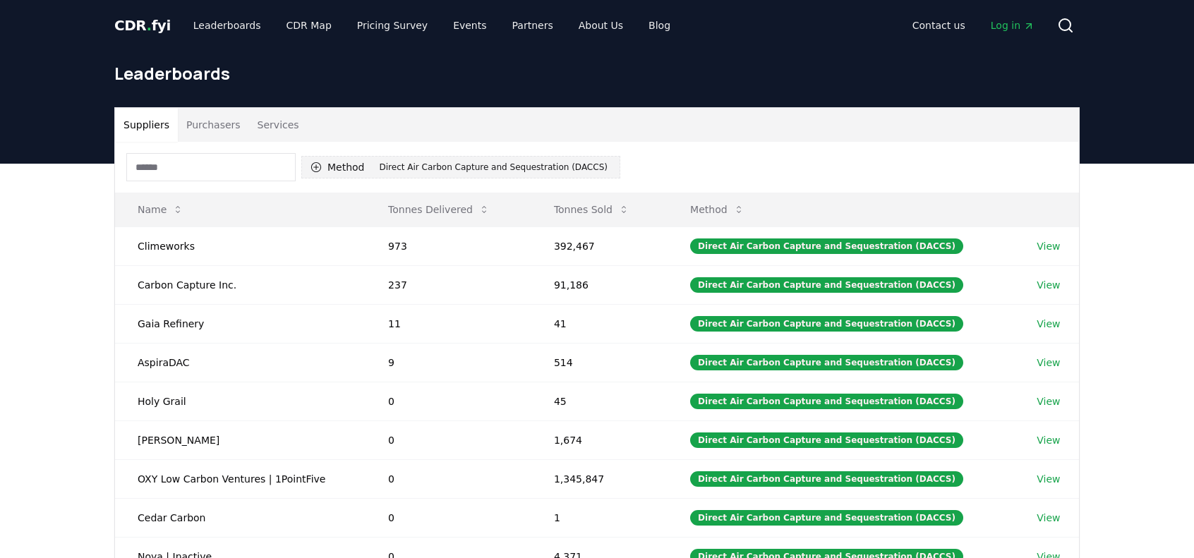
click at [546, 169] on div "Direct Air Carbon Capture and Sequestration (DACCS)" at bounding box center [493, 167] width 235 height 16
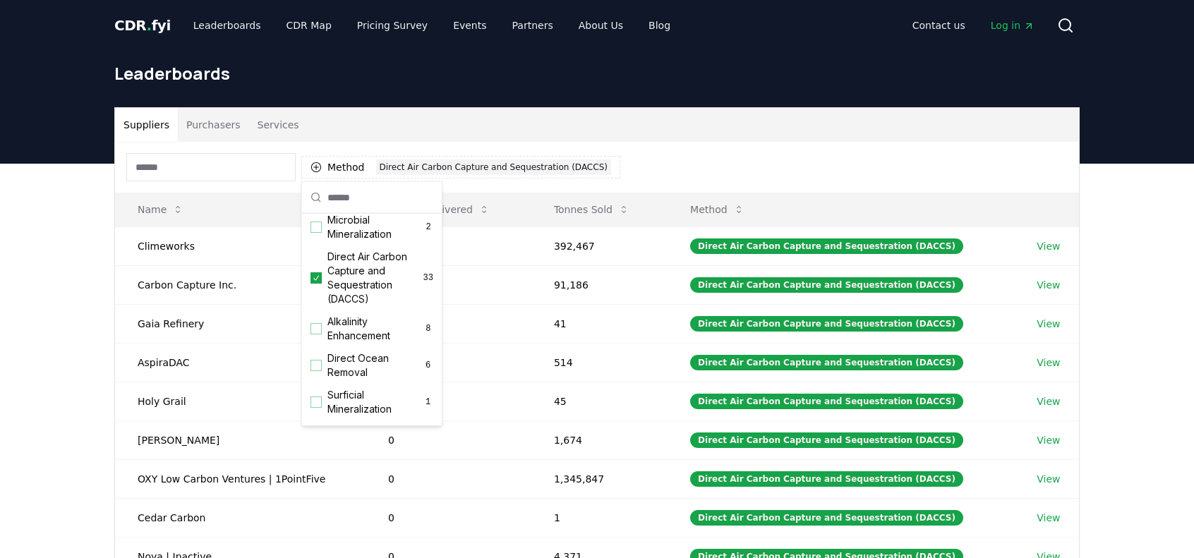
scroll to position [353, 0]
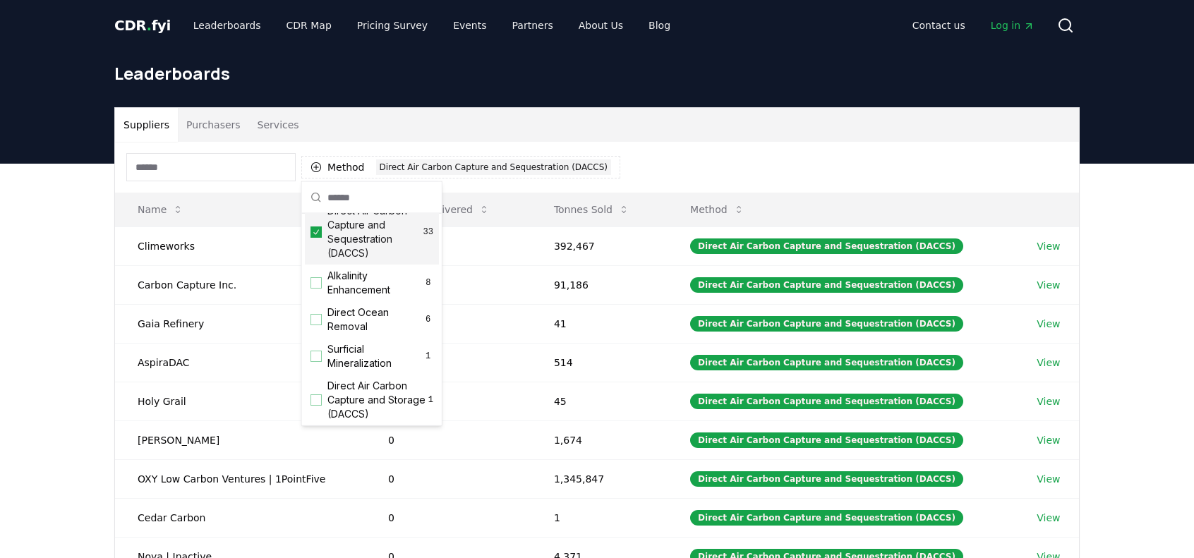
click at [317, 238] on icon "Suggestions" at bounding box center [316, 232] width 10 height 11
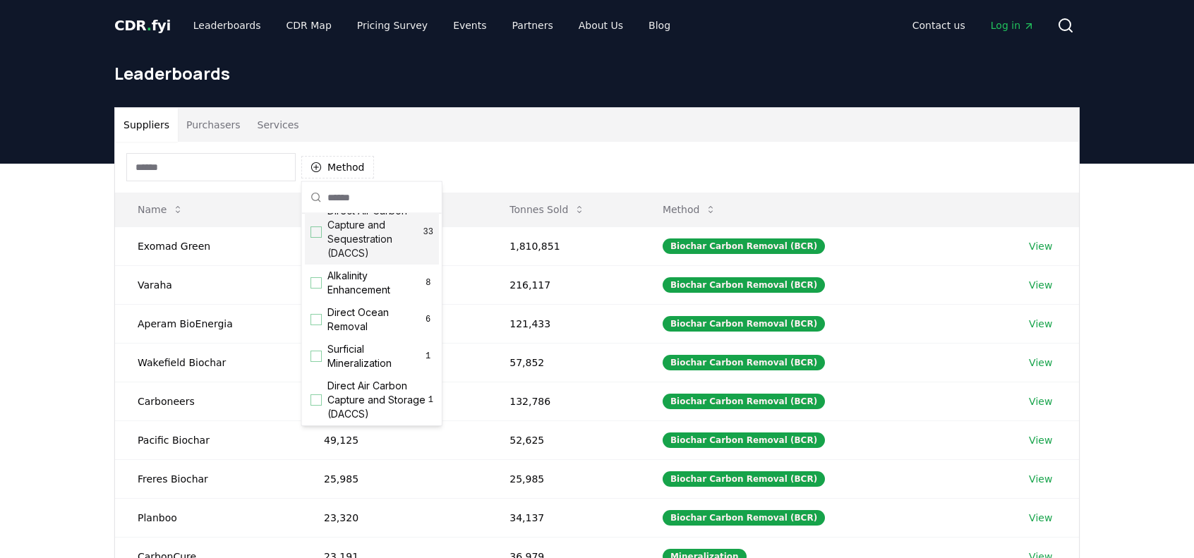
click at [738, 140] on div "Suppliers Purchasers Services" at bounding box center [597, 125] width 964 height 34
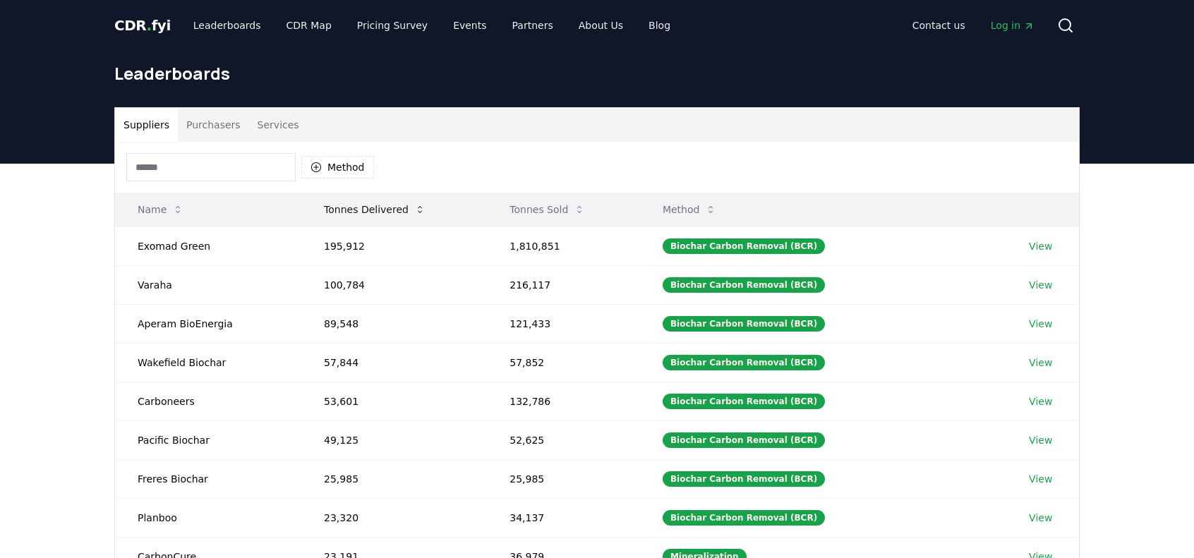
click at [336, 203] on button "Tonnes Delivered" at bounding box center [375, 209] width 124 height 28
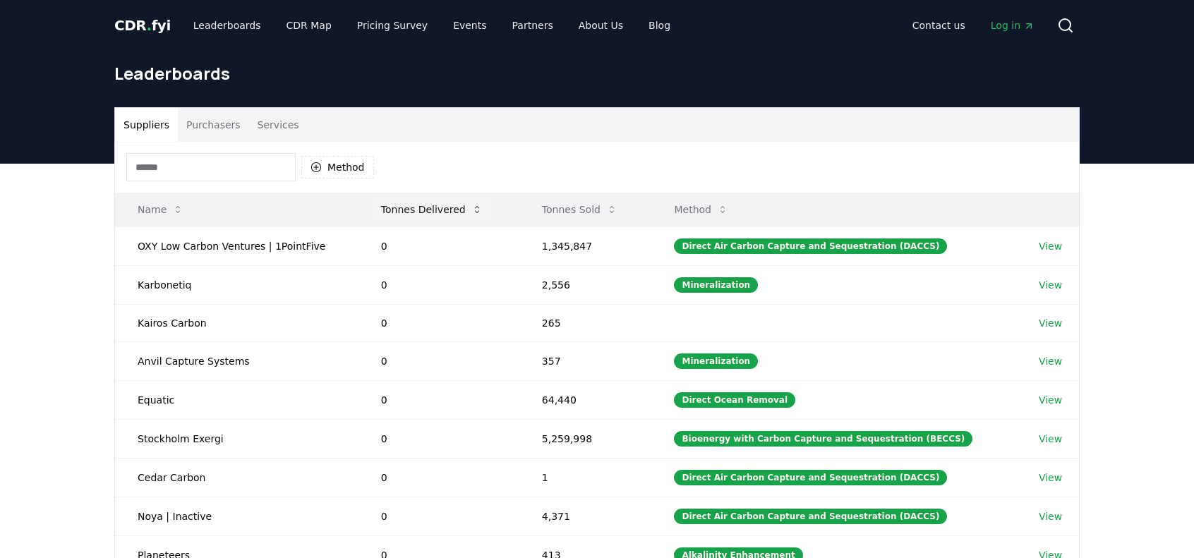
click at [336, 203] on th "Name" at bounding box center [236, 210] width 243 height 34
click at [421, 207] on button "Tonnes Delivered" at bounding box center [432, 209] width 124 height 28
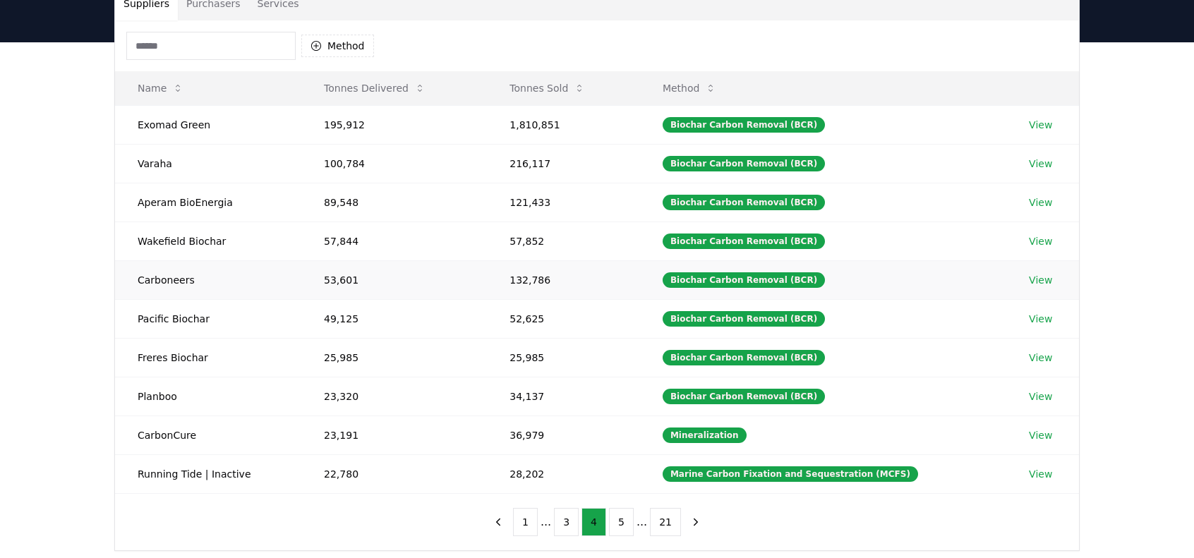
scroll to position [141, 0]
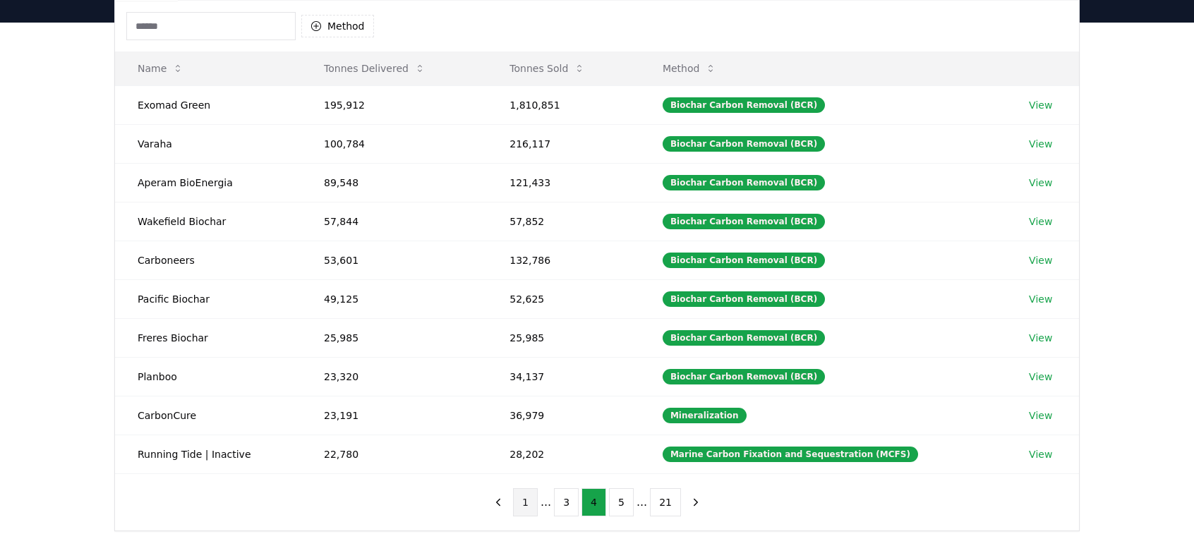
click at [531, 488] on button "1" at bounding box center [525, 502] width 25 height 28
click at [574, 490] on button "2" at bounding box center [573, 502] width 25 height 28
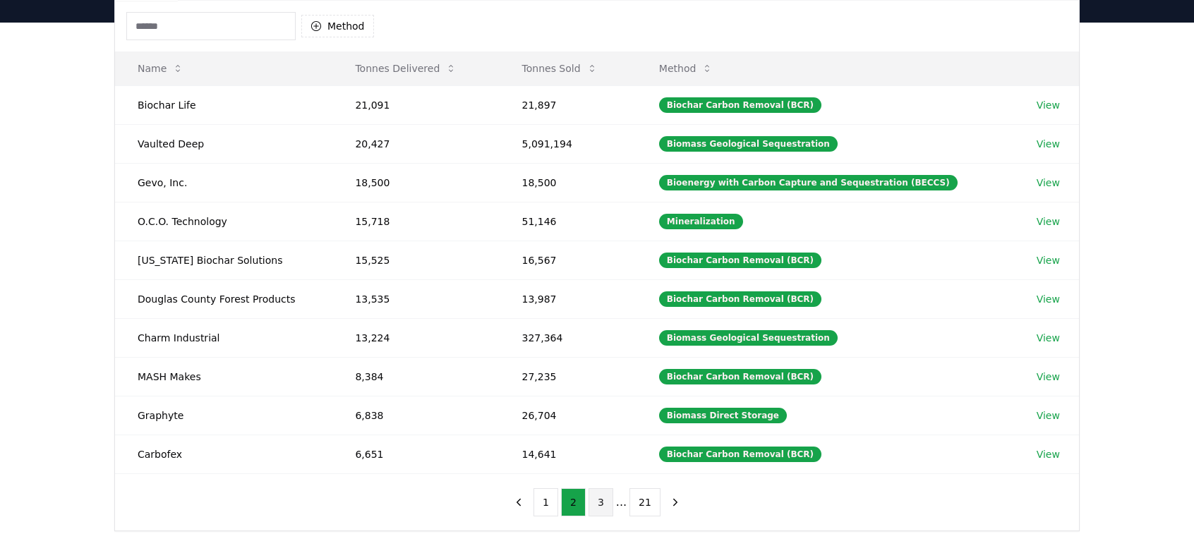
click at [608, 493] on button "3" at bounding box center [601, 502] width 25 height 28
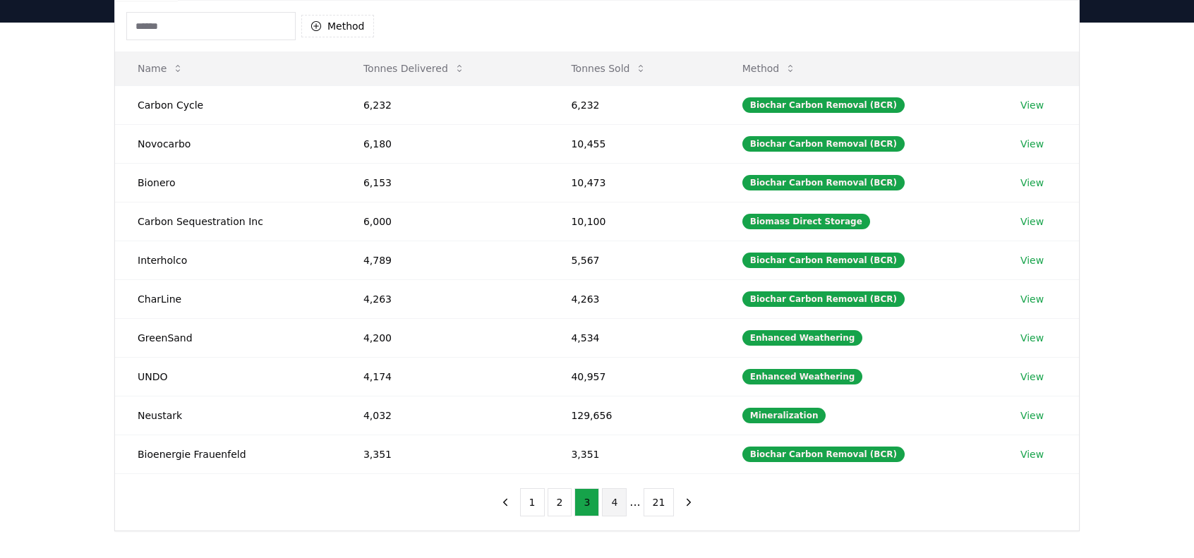
click at [626, 492] on button "4" at bounding box center [614, 502] width 25 height 28
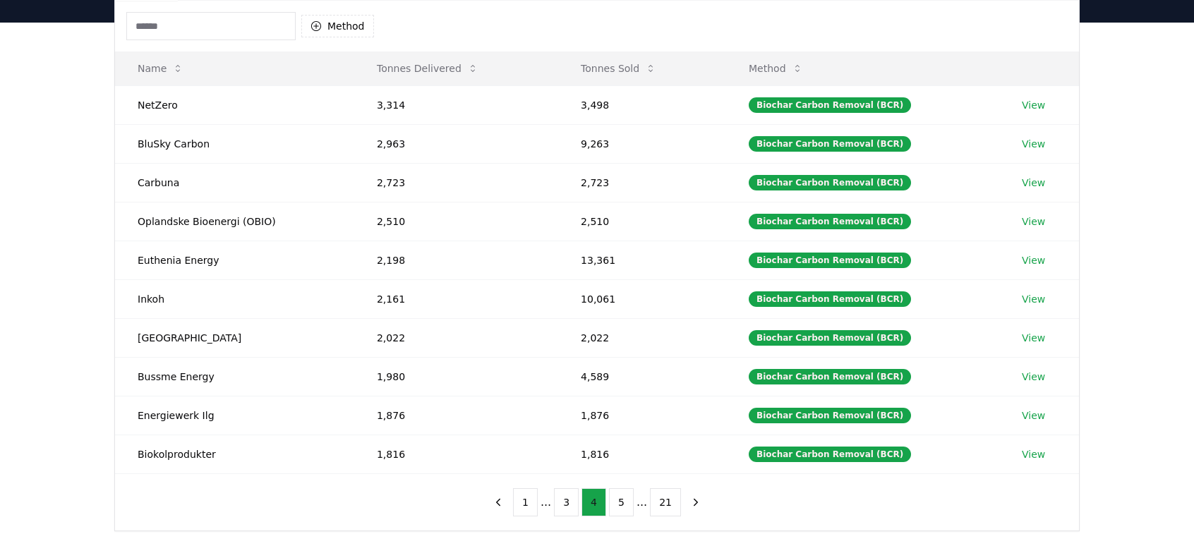
click at [626, 492] on button "5" at bounding box center [621, 502] width 25 height 28
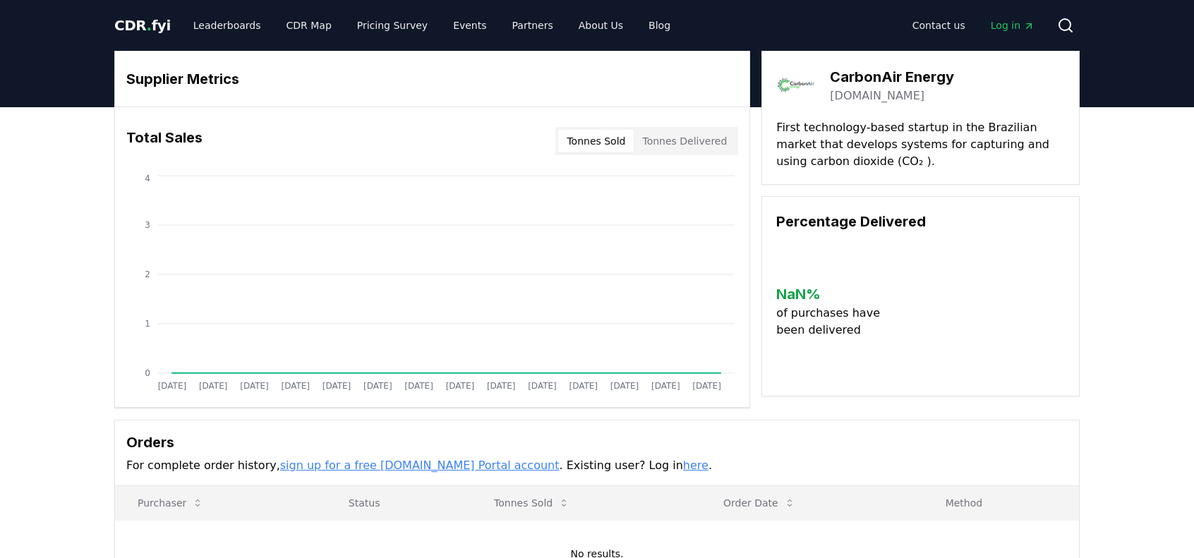
click at [878, 97] on link "[DOMAIN_NAME]" at bounding box center [877, 96] width 95 height 17
